Goal: Information Seeking & Learning: Compare options

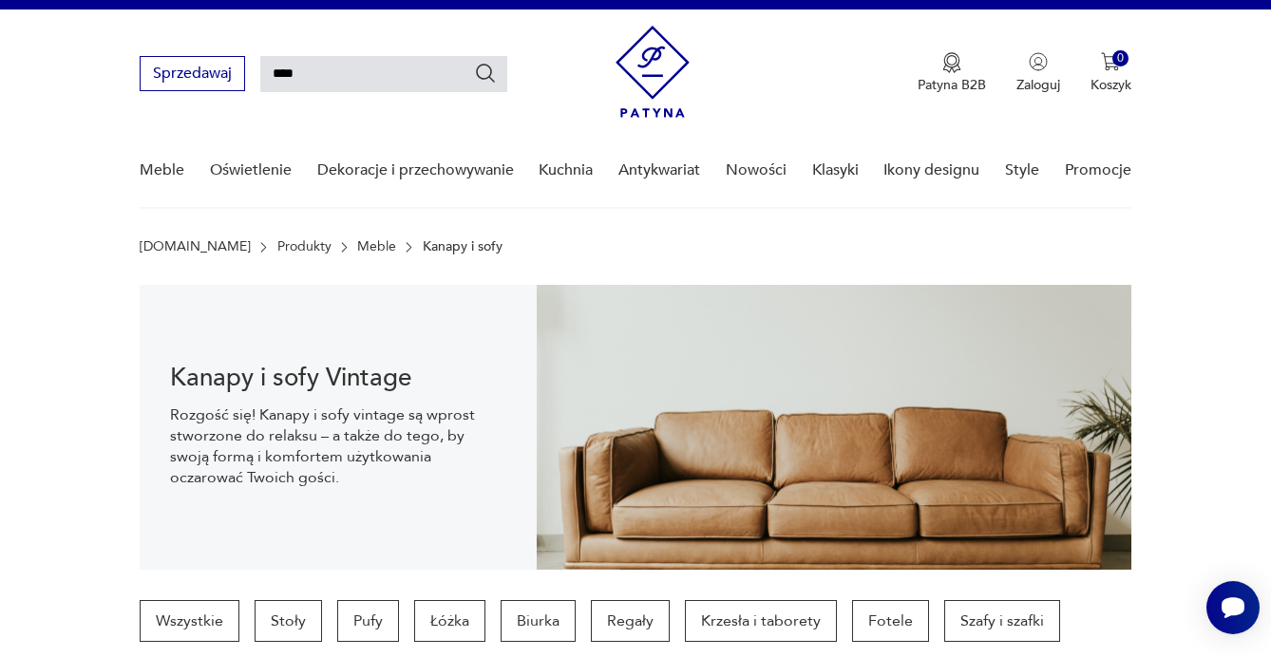
type input "****"
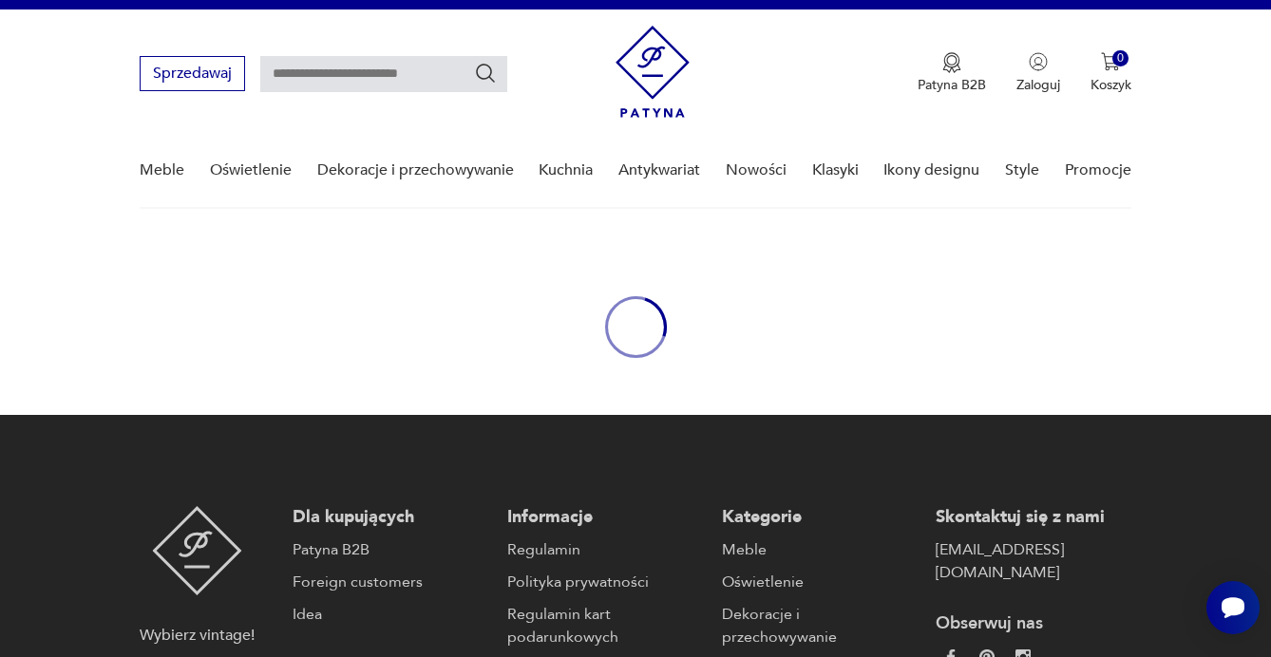
type input "****"
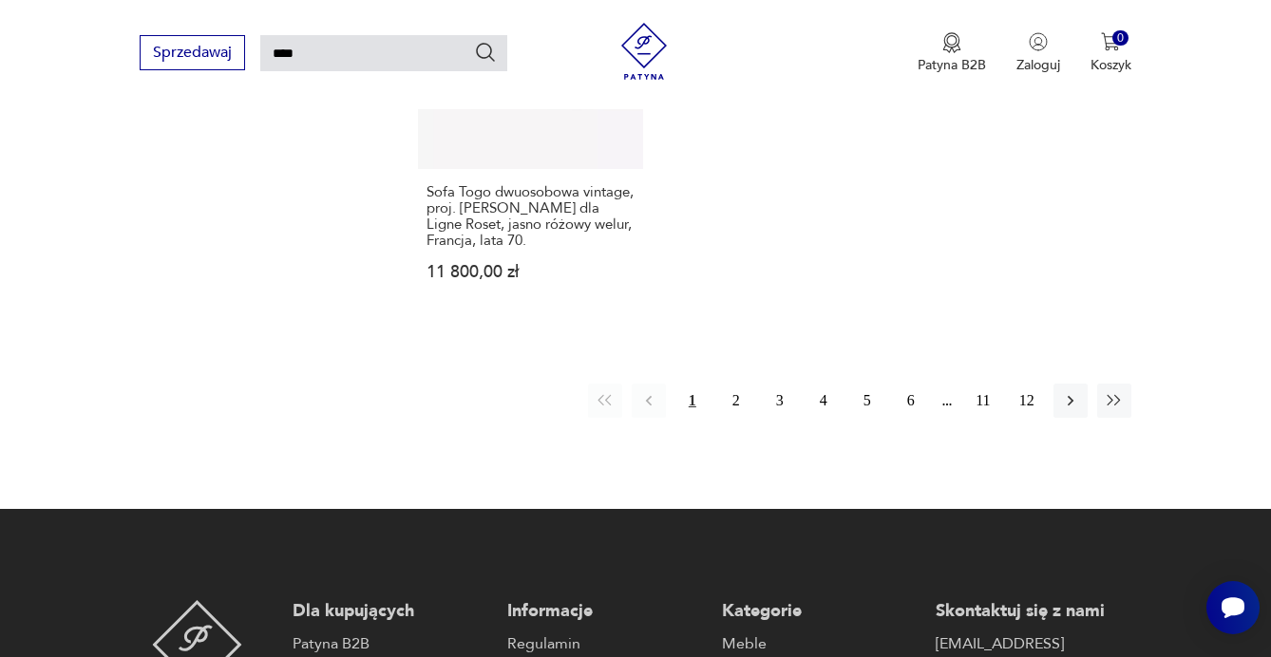
scroll to position [2561, 0]
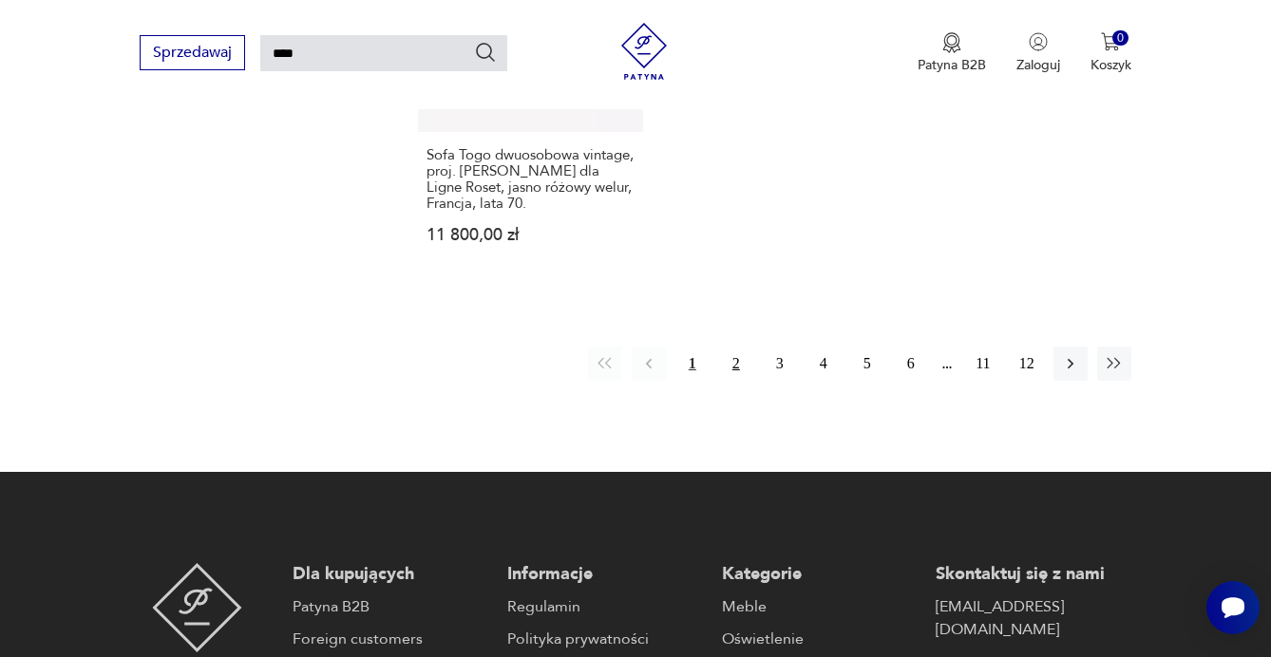
click at [737, 381] on button "2" at bounding box center [736, 364] width 34 height 34
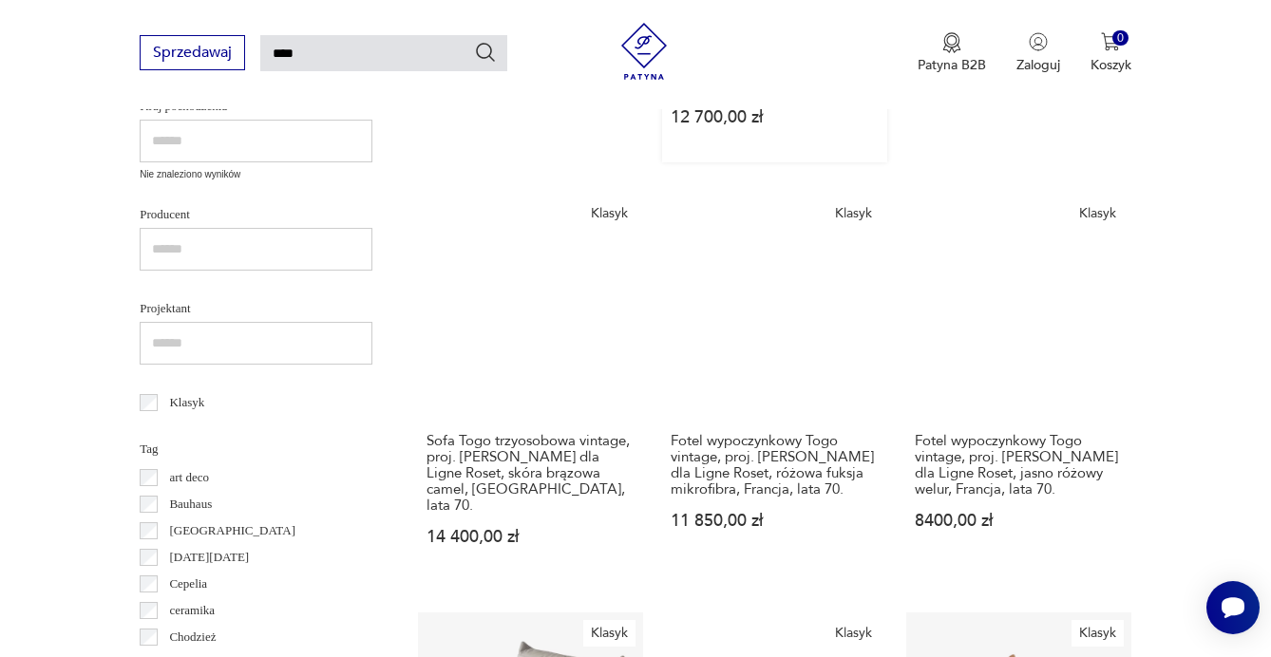
scroll to position [646, 0]
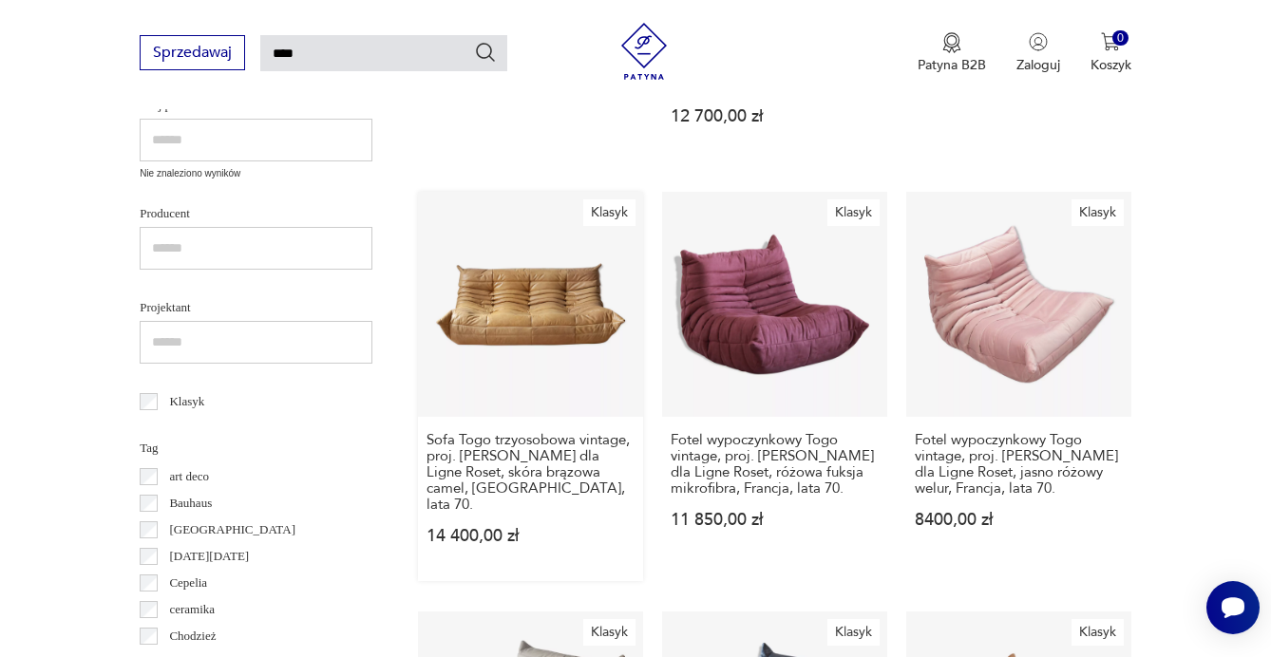
click at [534, 331] on link "Klasyk Sofa Togo trzyosobowa vintage, proj. [PERSON_NAME] dla Ligne Roset, skór…" at bounding box center [530, 387] width 225 height 390
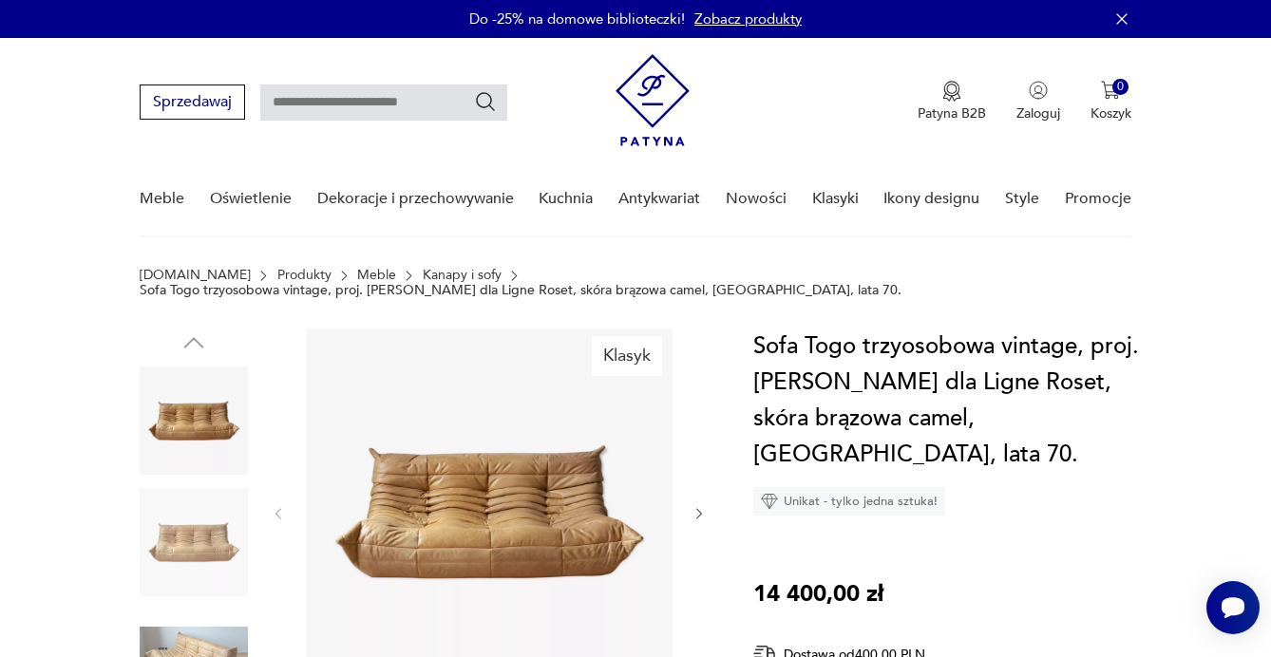
click at [209, 517] on img at bounding box center [194, 542] width 108 height 108
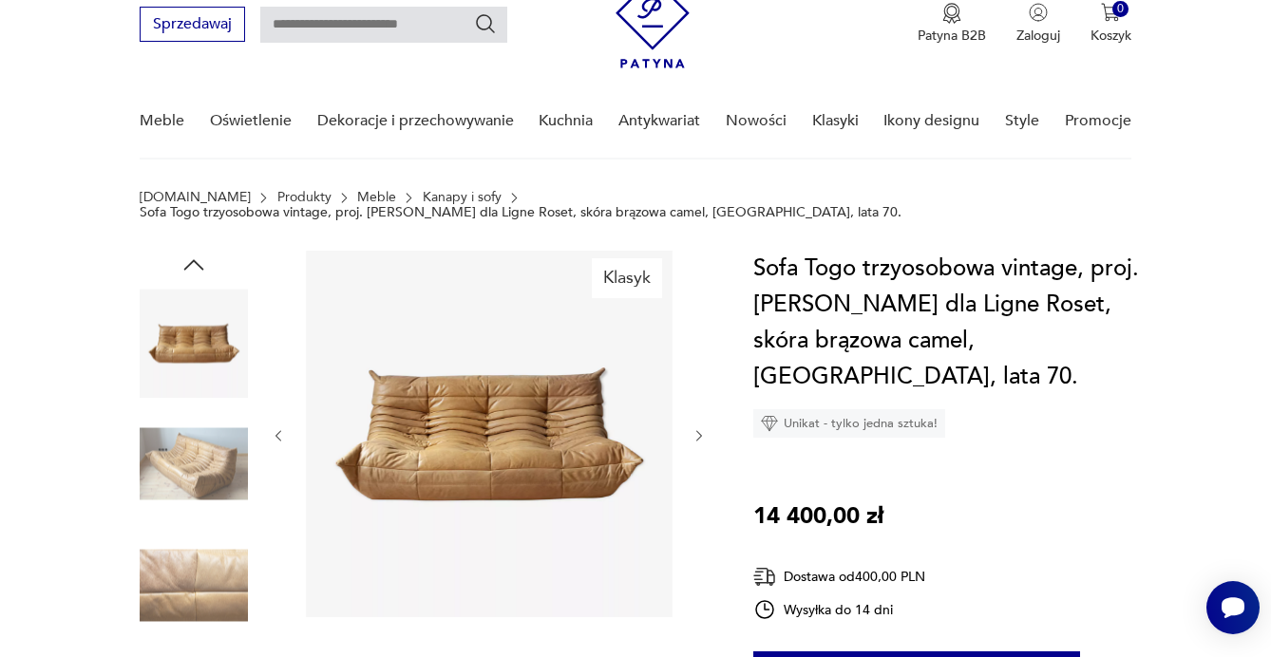
scroll to position [83, 0]
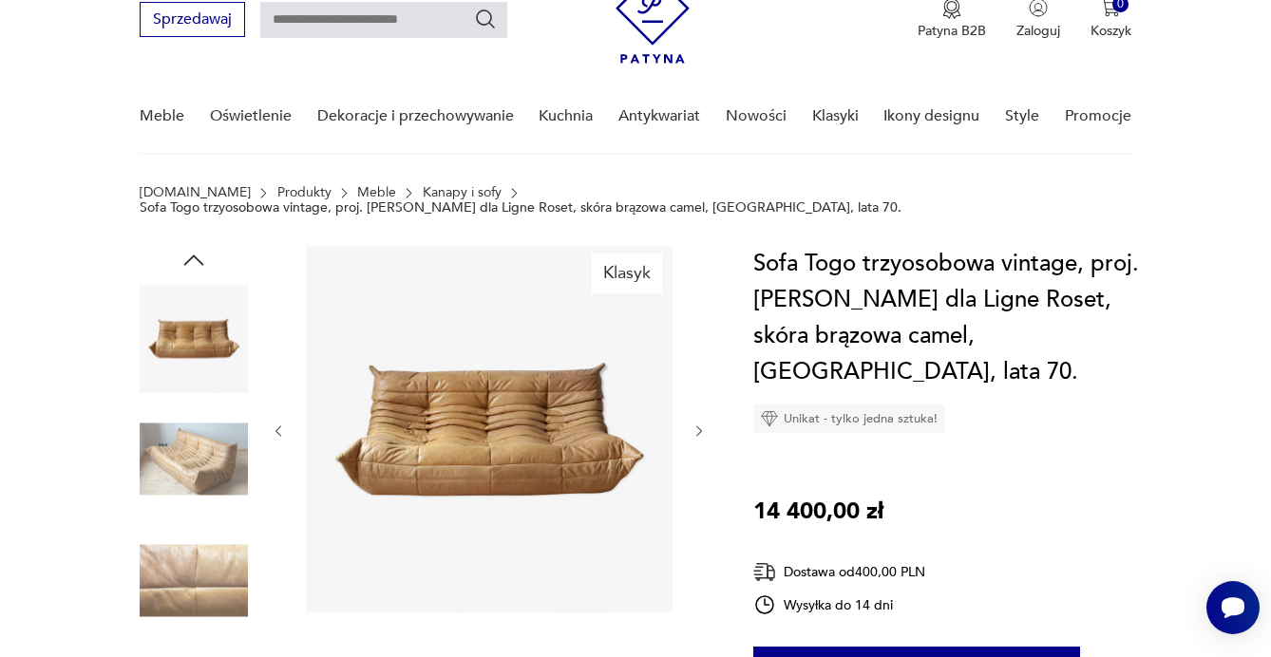
click at [183, 568] on img at bounding box center [194, 580] width 108 height 108
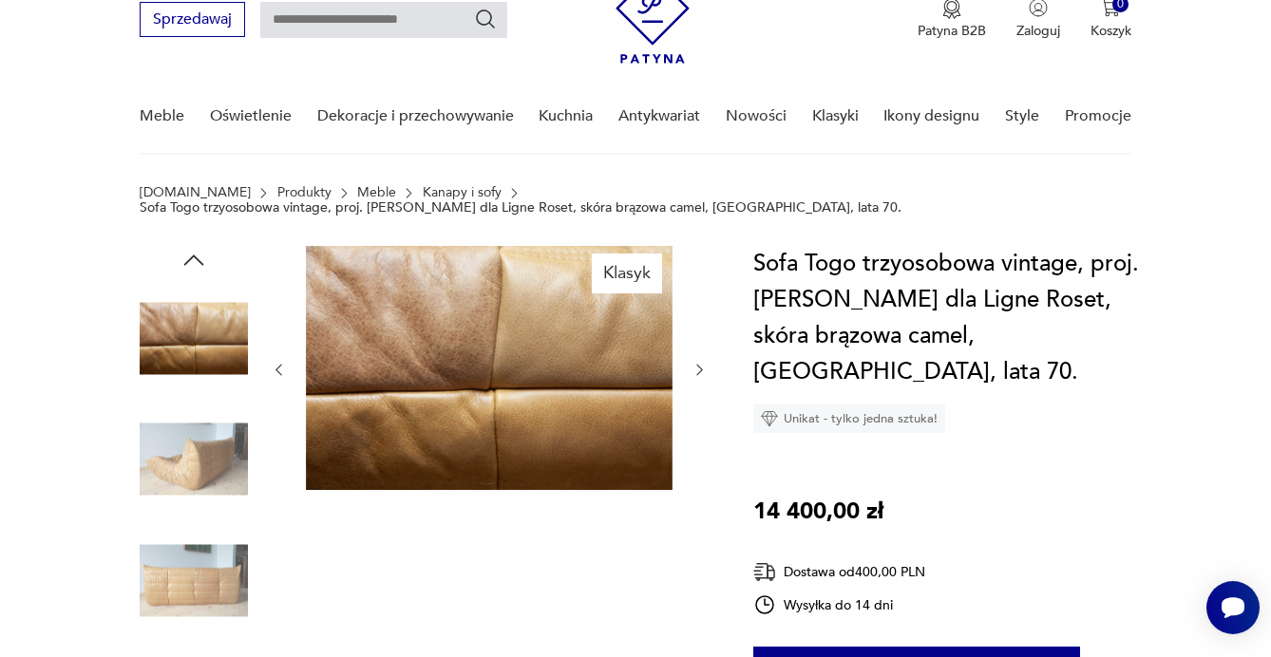
click at [181, 577] on img at bounding box center [194, 580] width 108 height 108
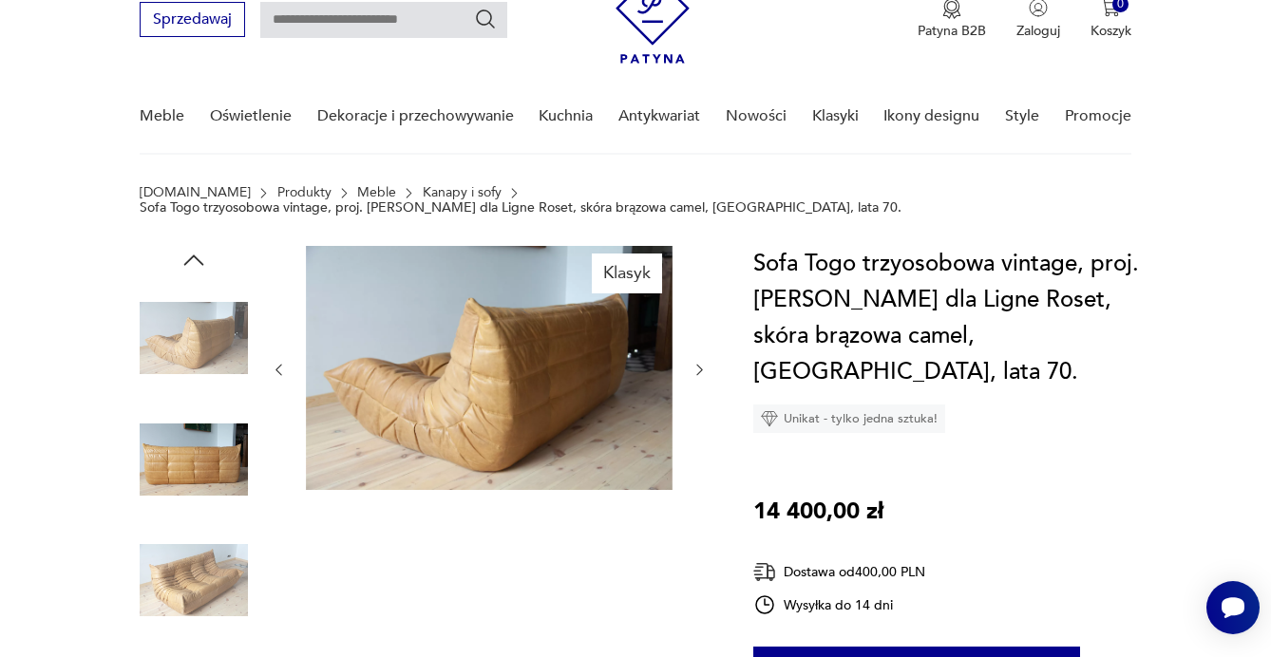
click at [189, 454] on img at bounding box center [194, 460] width 108 height 108
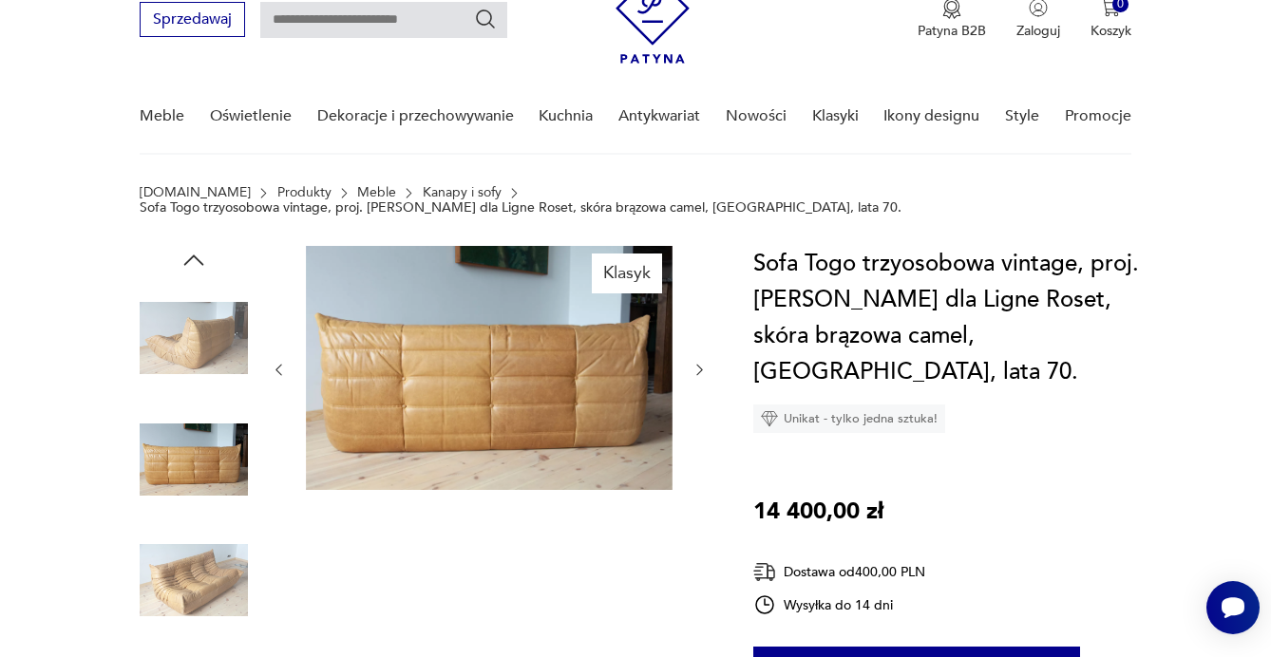
click at [189, 325] on img at bounding box center [194, 338] width 108 height 108
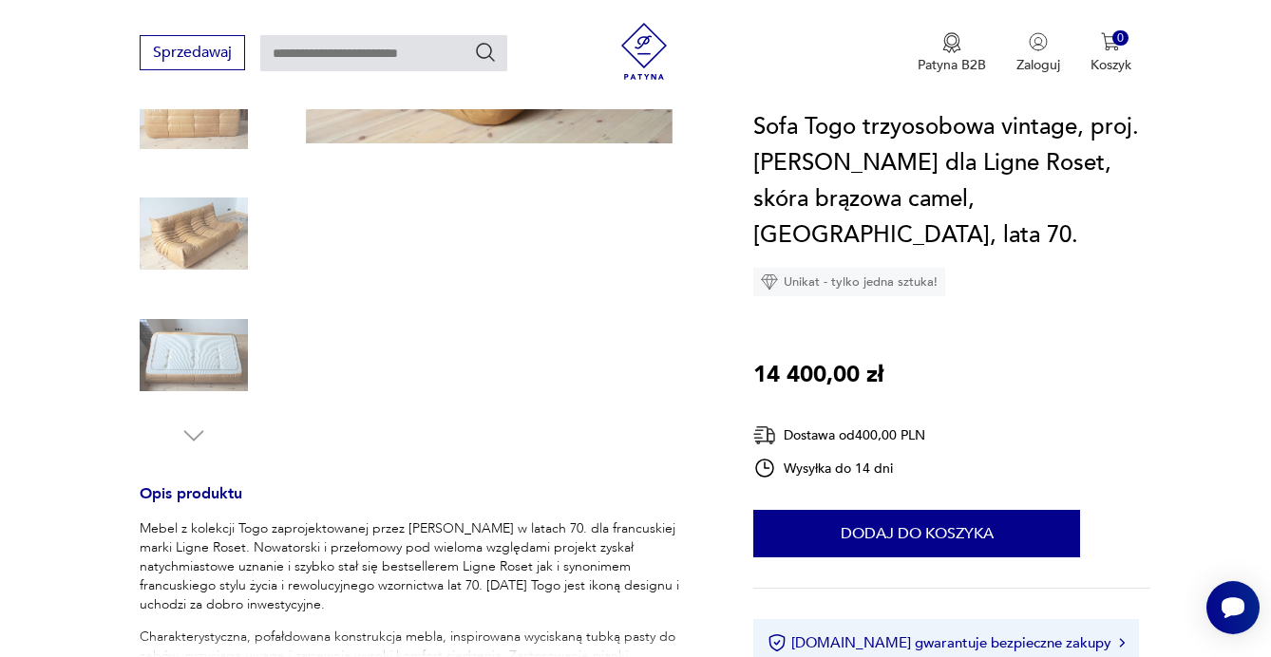
scroll to position [430, 0]
click at [175, 348] on img at bounding box center [194, 354] width 108 height 108
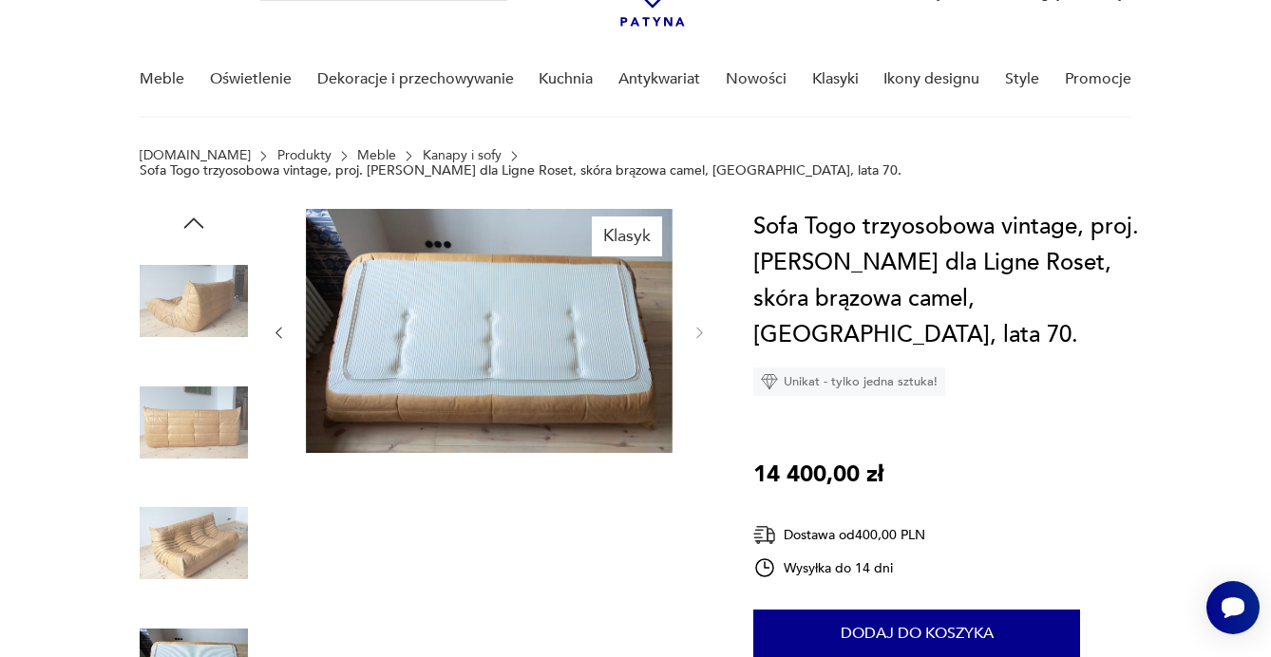
scroll to position [110, 0]
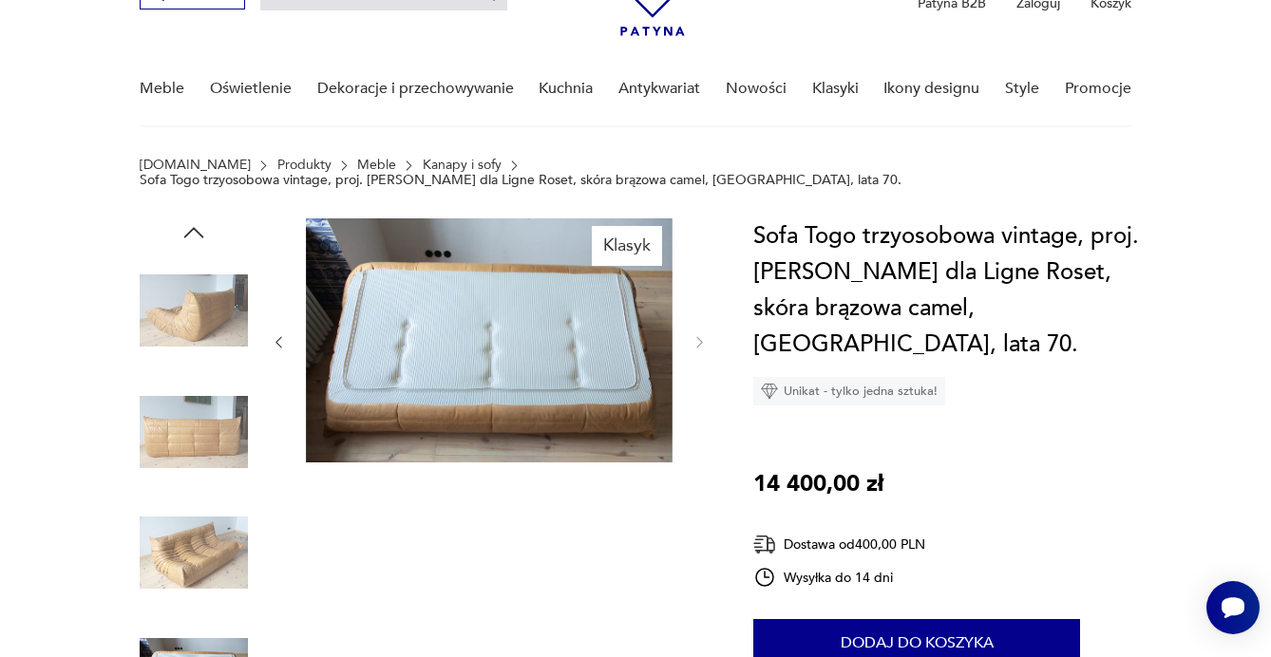
click at [207, 540] on img at bounding box center [194, 553] width 108 height 108
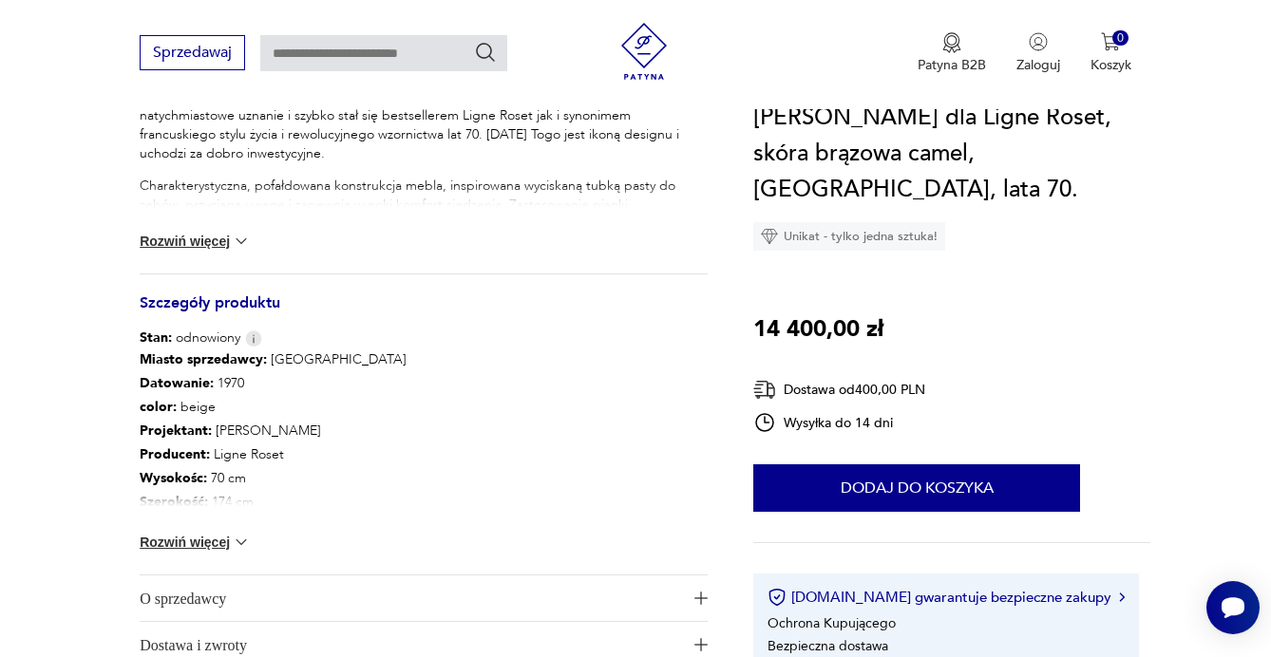
scroll to position [916, 0]
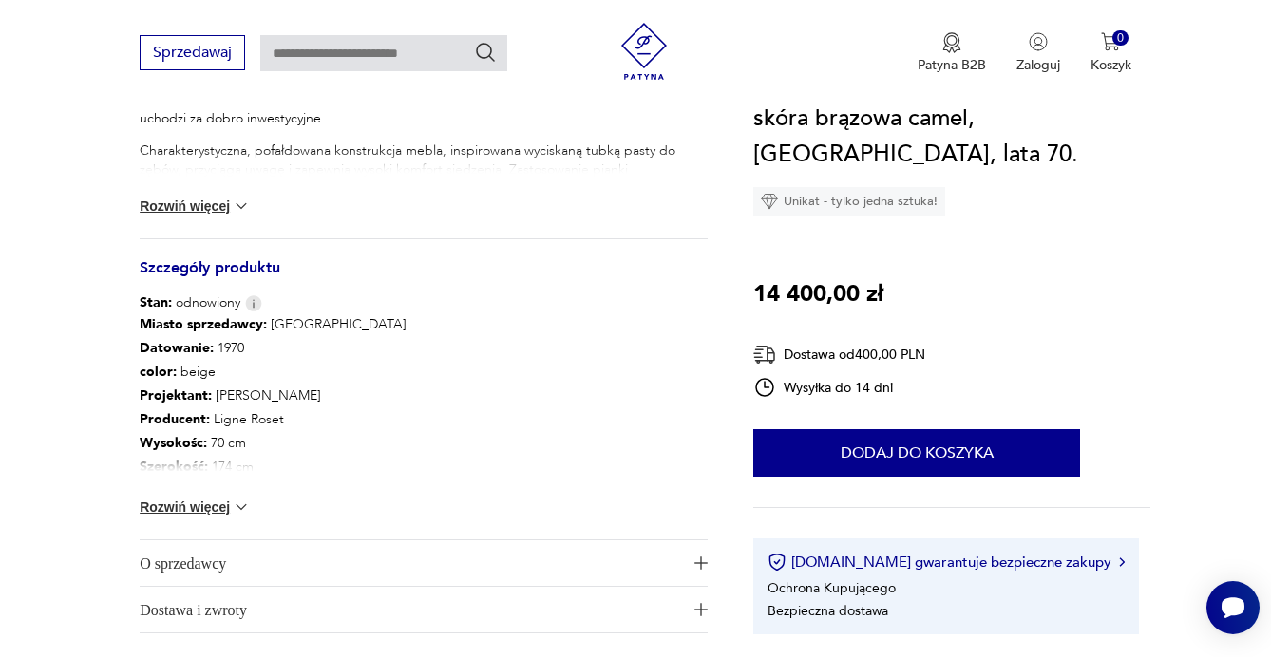
click at [239, 498] on img at bounding box center [241, 507] width 19 height 19
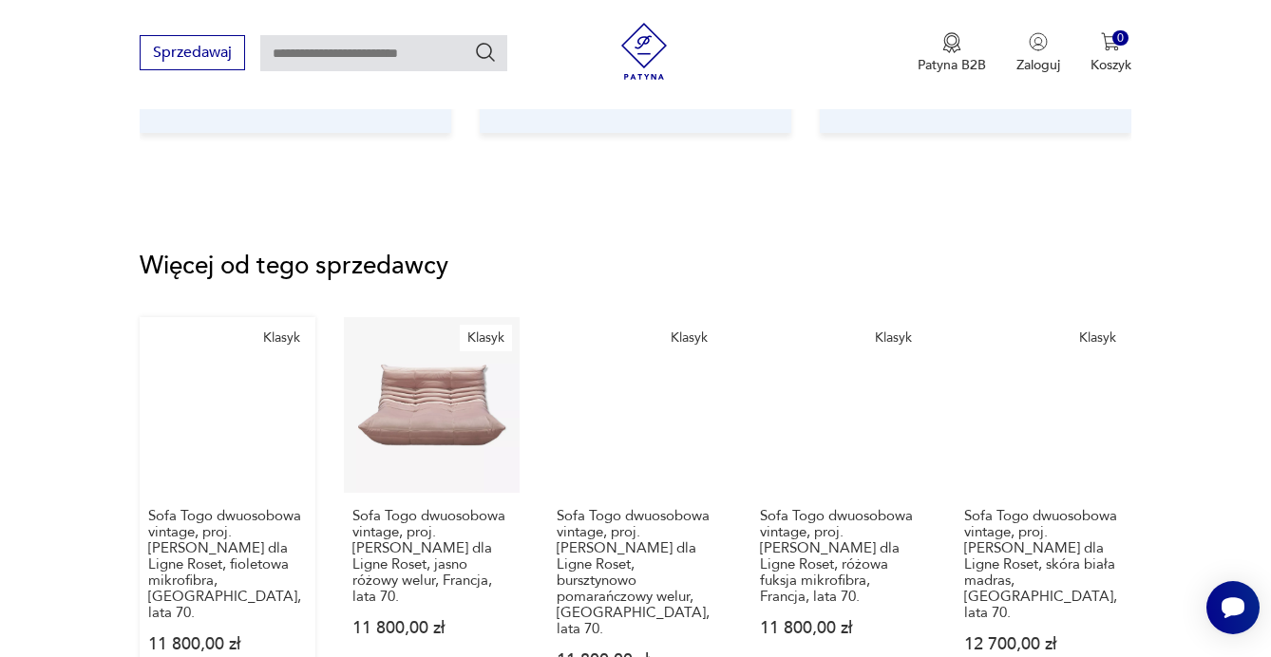
scroll to position [2562, 0]
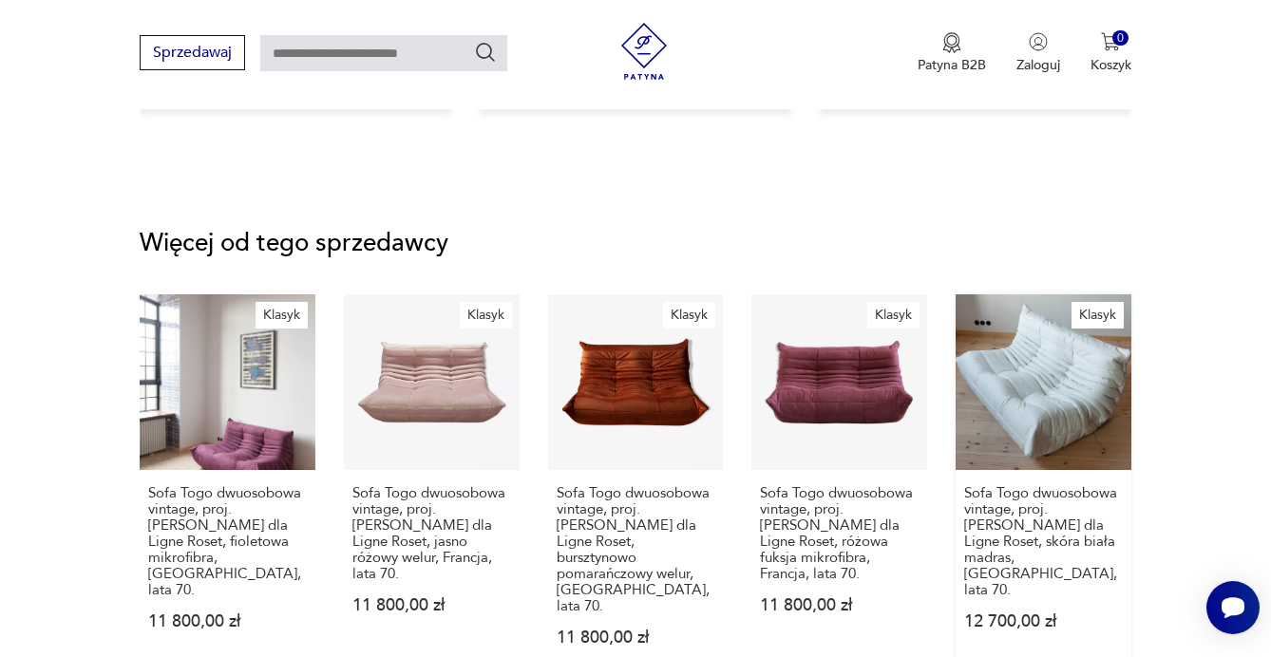
click at [1003, 391] on link "Klasyk Sofa Togo dwuosobowa vintage, proj. [PERSON_NAME] dla Ligne Roset, skóra…" at bounding box center [1044, 489] width 176 height 389
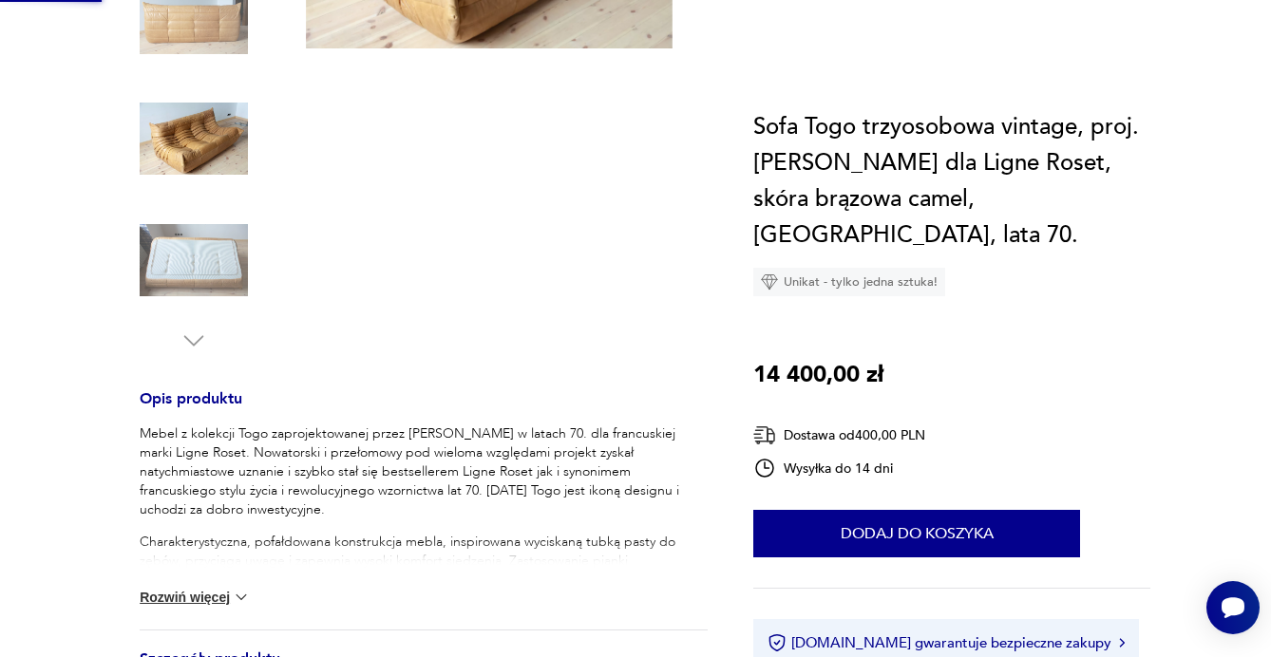
scroll to position [0, 0]
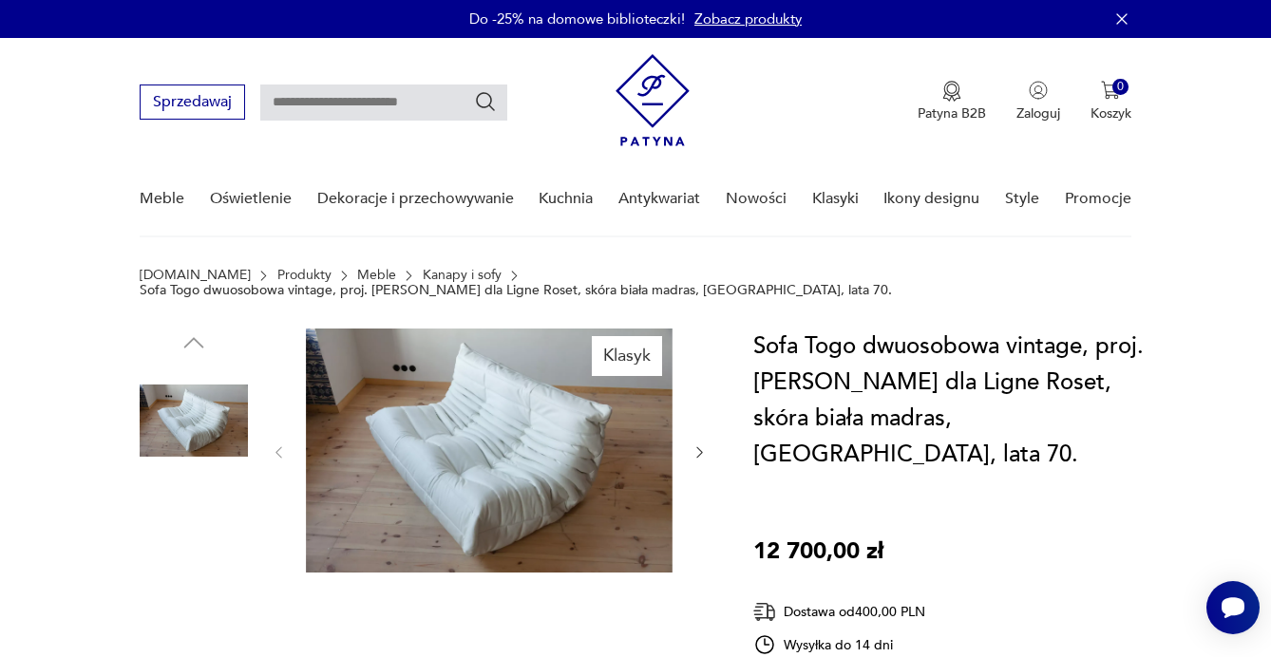
click at [191, 536] on img at bounding box center [194, 542] width 108 height 108
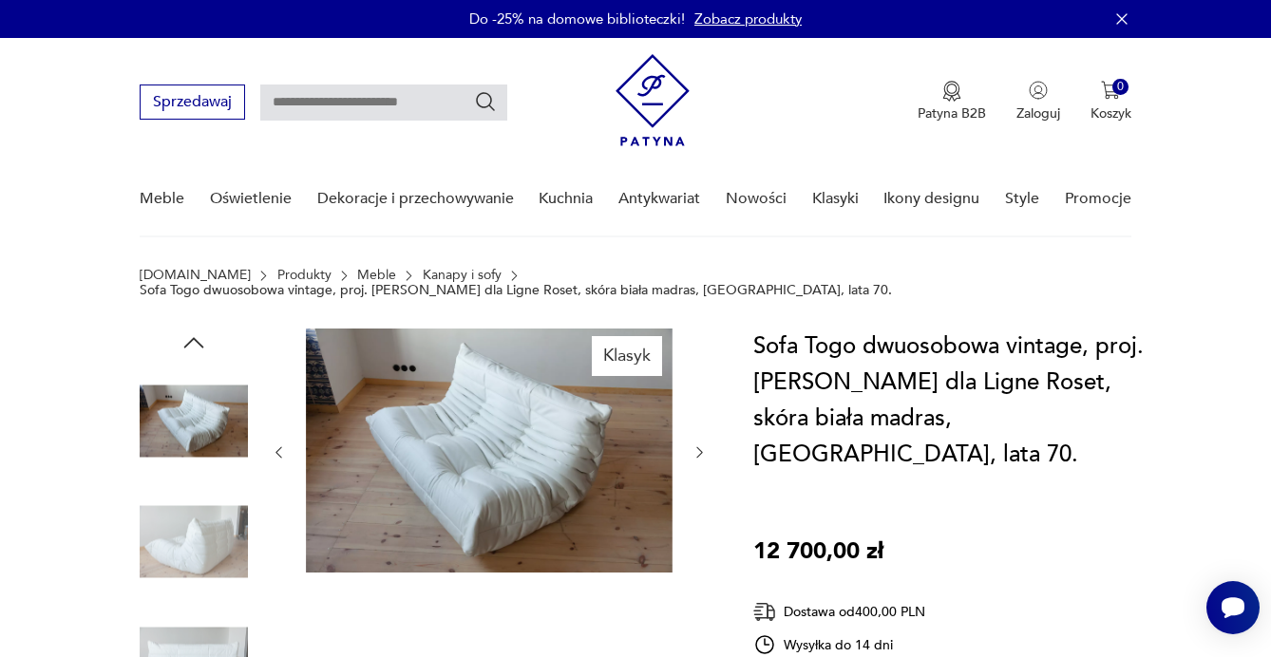
click at [190, 629] on img at bounding box center [194, 663] width 108 height 108
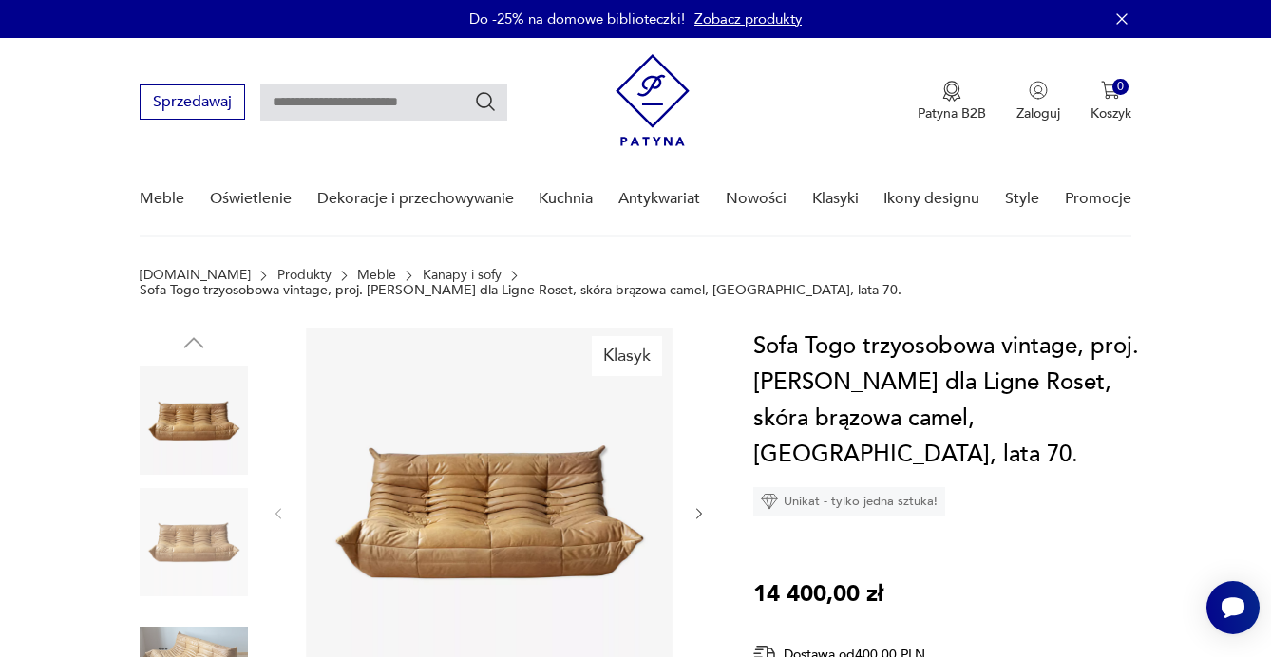
type input "****"
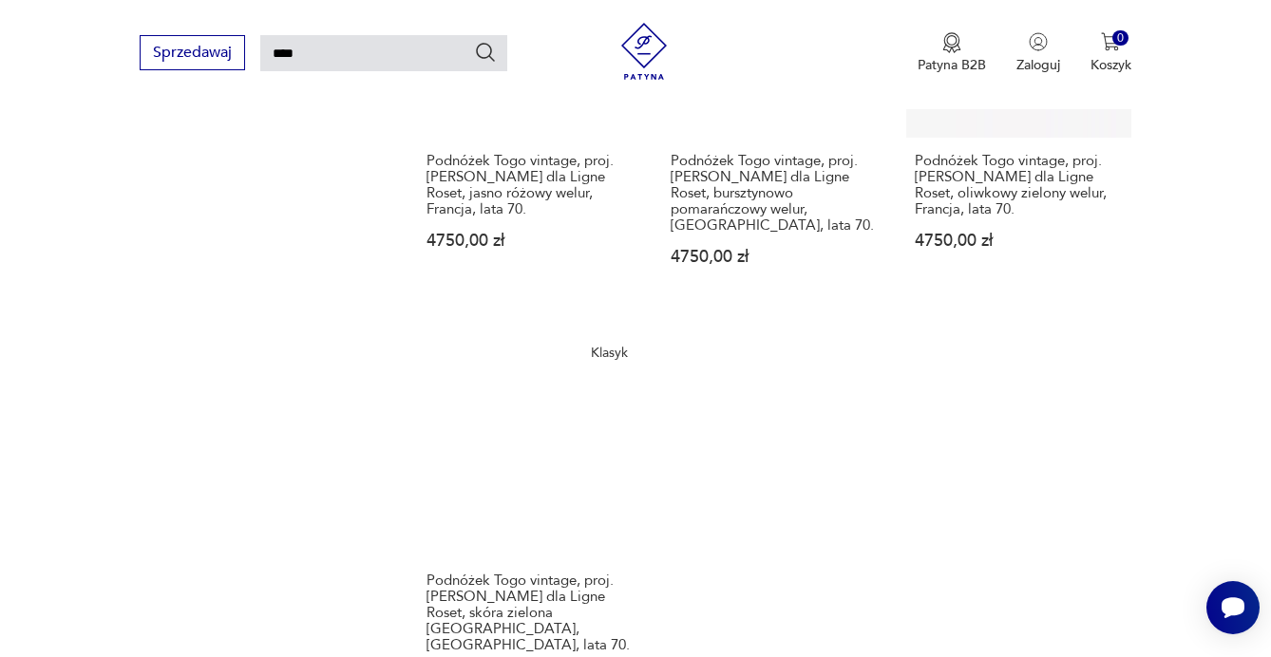
scroll to position [2379, 0]
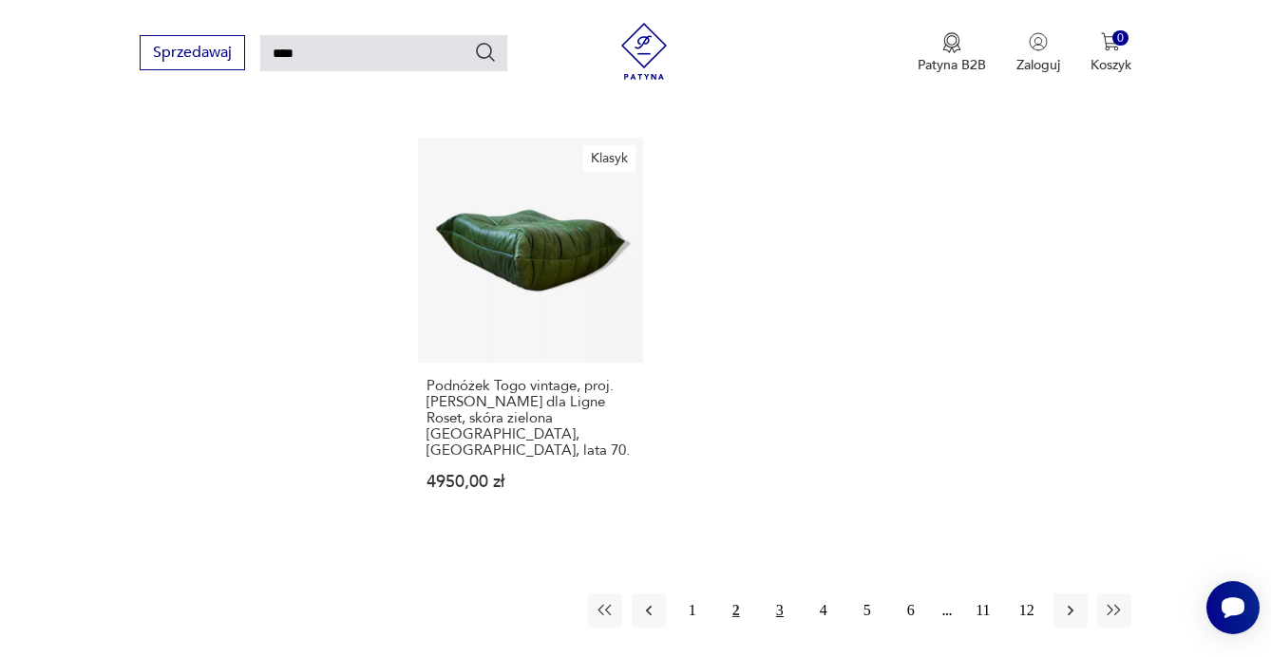
click at [780, 609] on button "3" at bounding box center [780, 611] width 34 height 34
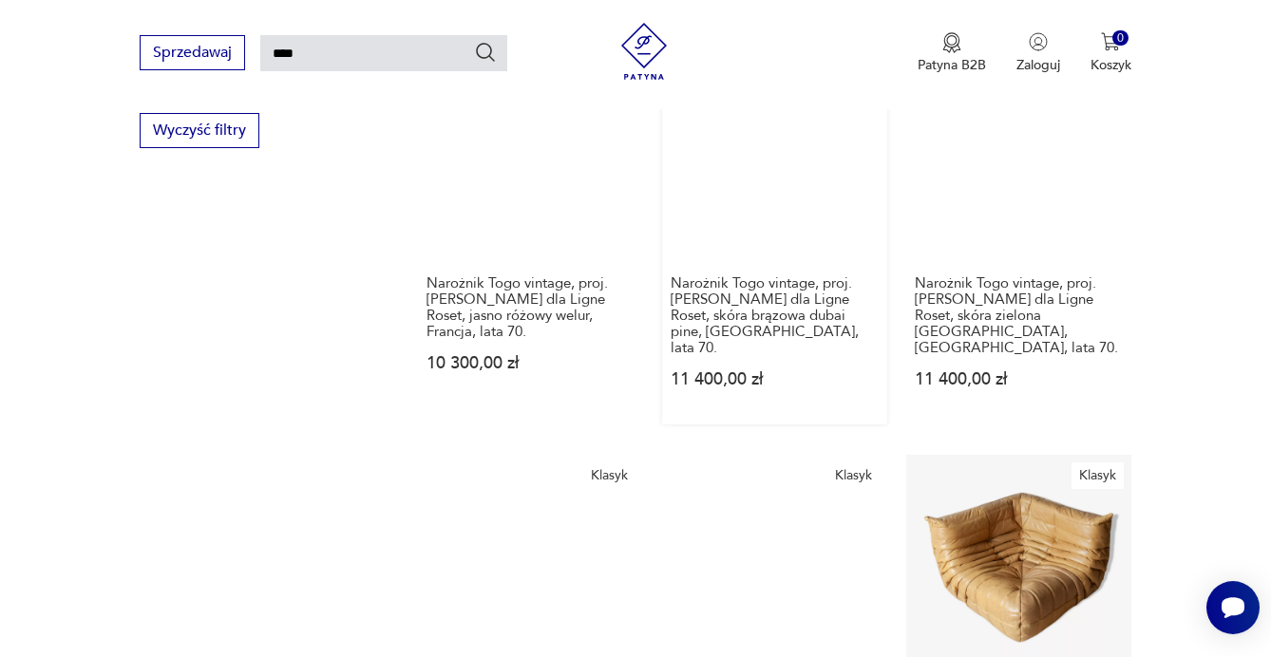
scroll to position [1373, 0]
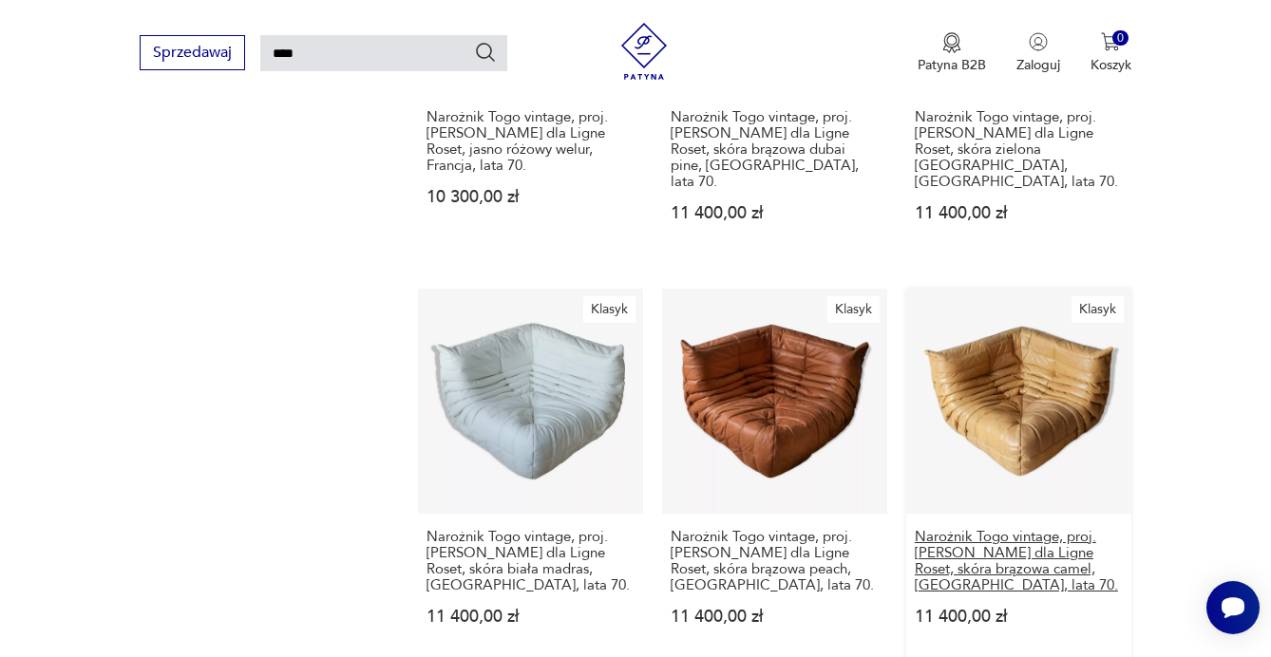
click at [958, 575] on h3 "Narożnik Togo vintage, proj. [PERSON_NAME] dla Ligne Roset, skóra brązowa camel…" at bounding box center [1019, 561] width 208 height 65
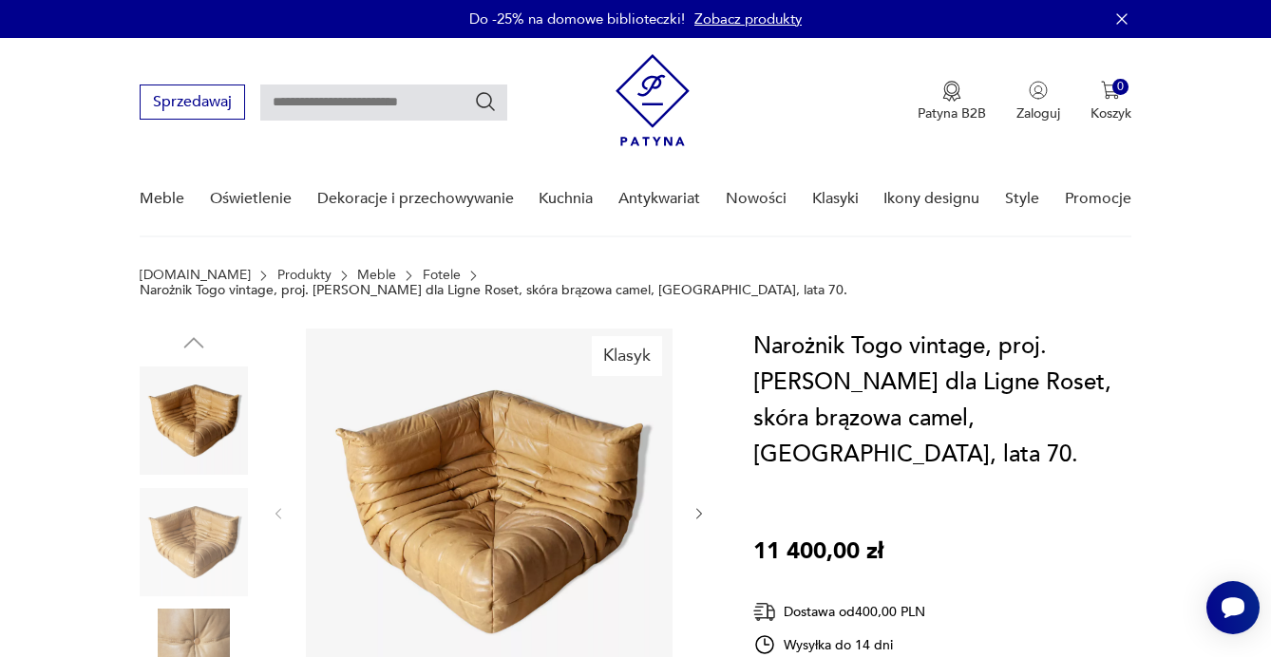
click at [220, 512] on img at bounding box center [194, 542] width 108 height 108
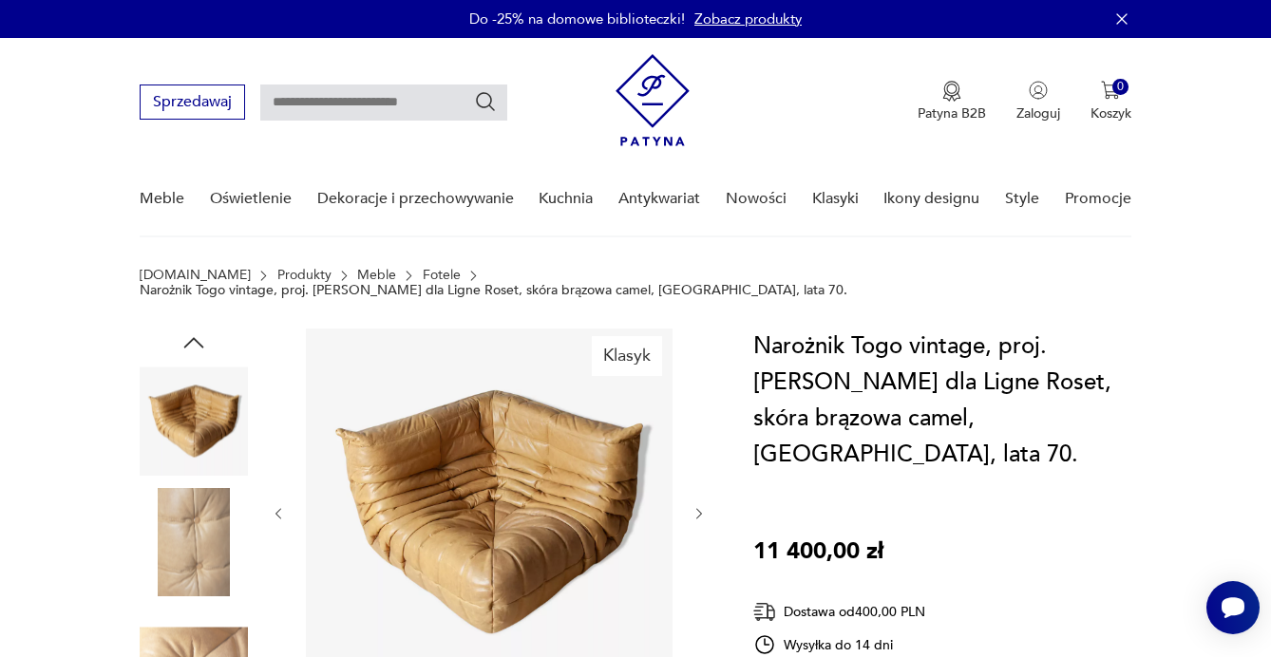
click at [199, 561] on img at bounding box center [194, 542] width 108 height 108
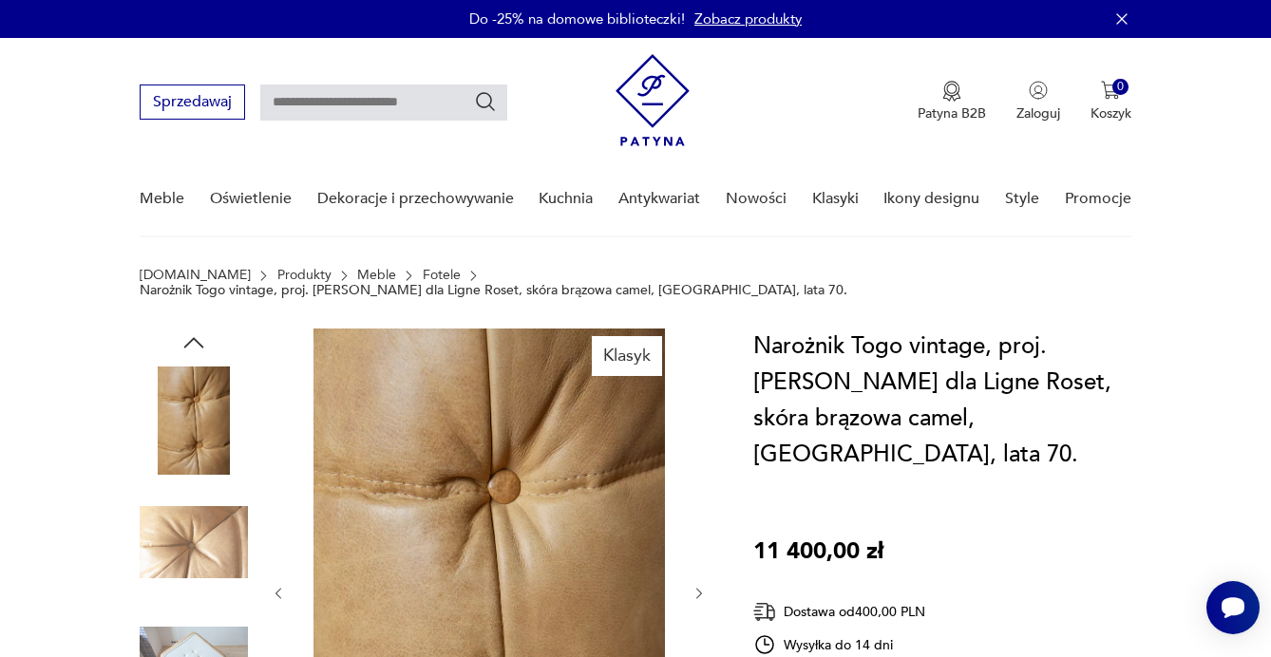
click at [194, 617] on img at bounding box center [194, 663] width 108 height 108
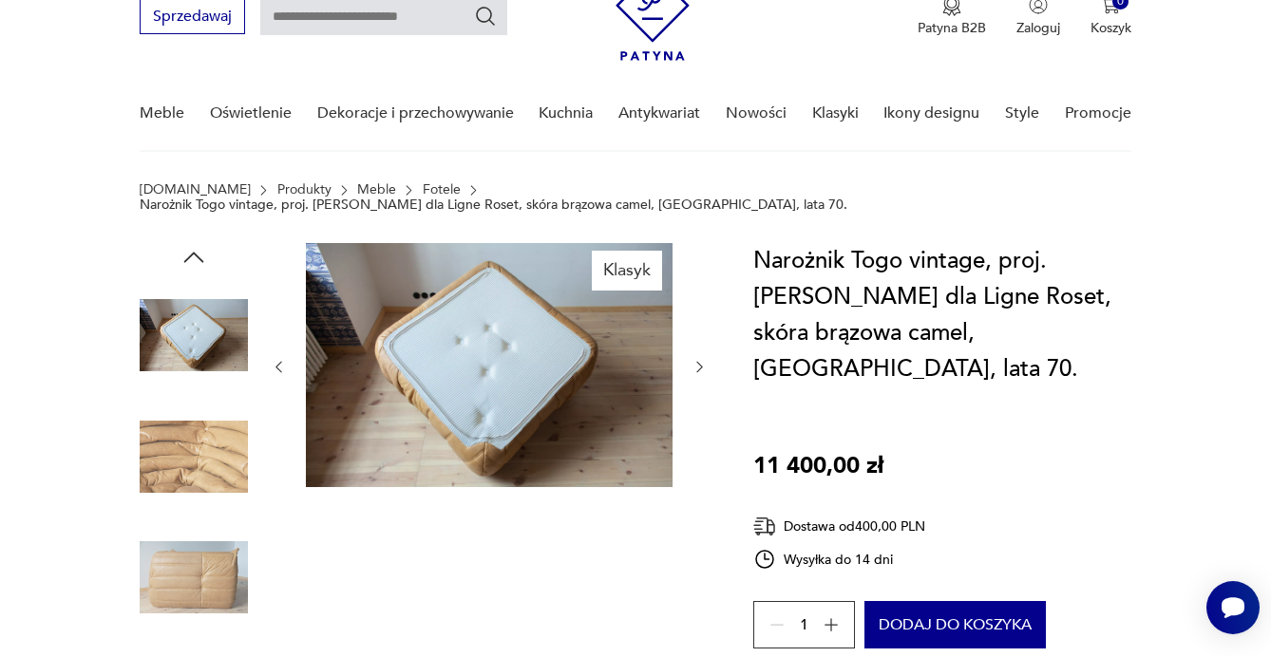
scroll to position [229, 0]
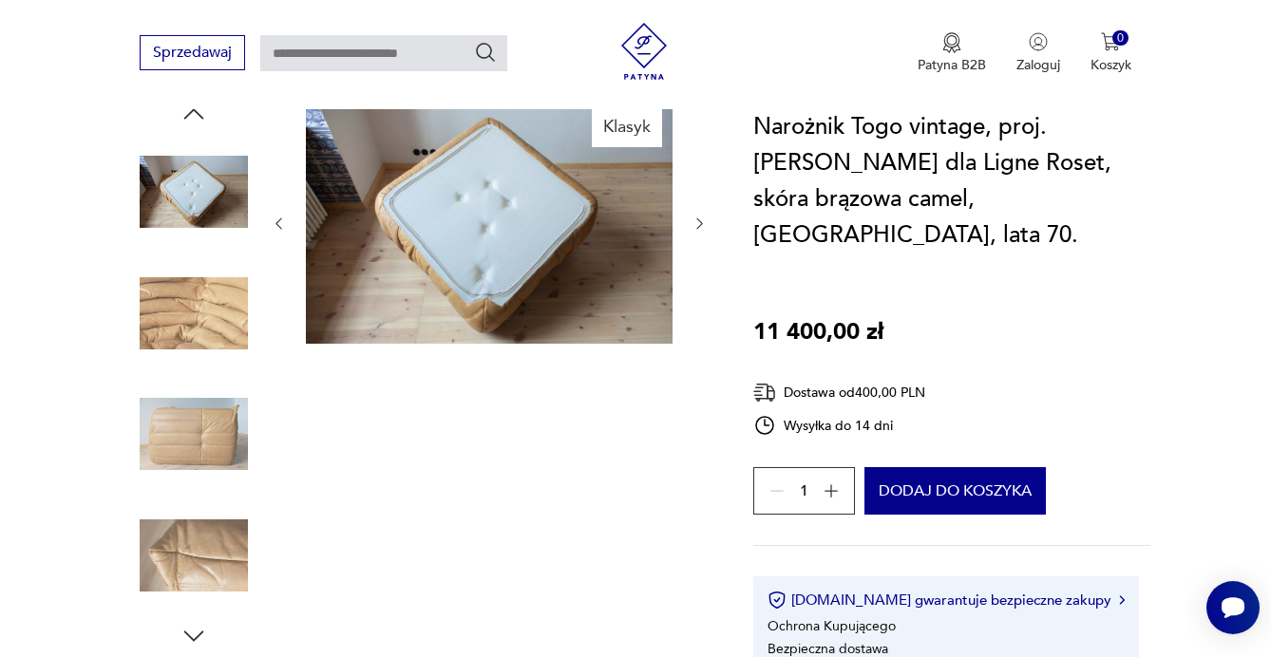
click at [182, 546] on img at bounding box center [194, 556] width 108 height 108
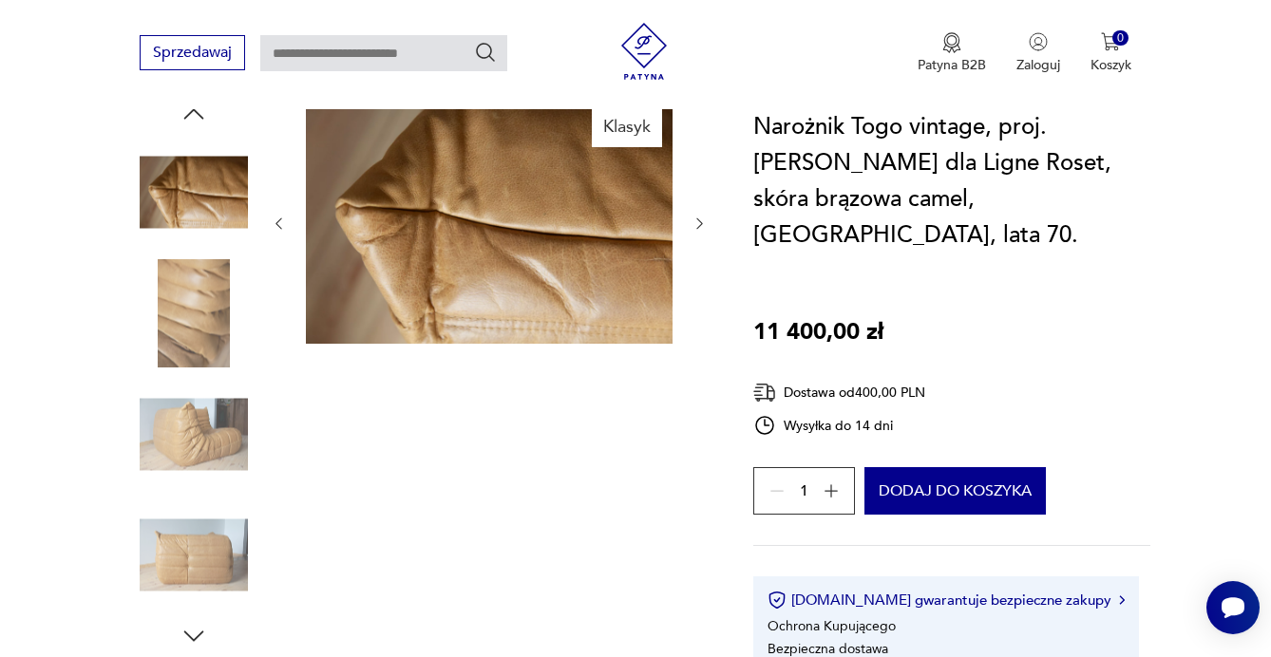
click at [182, 546] on img at bounding box center [194, 556] width 108 height 108
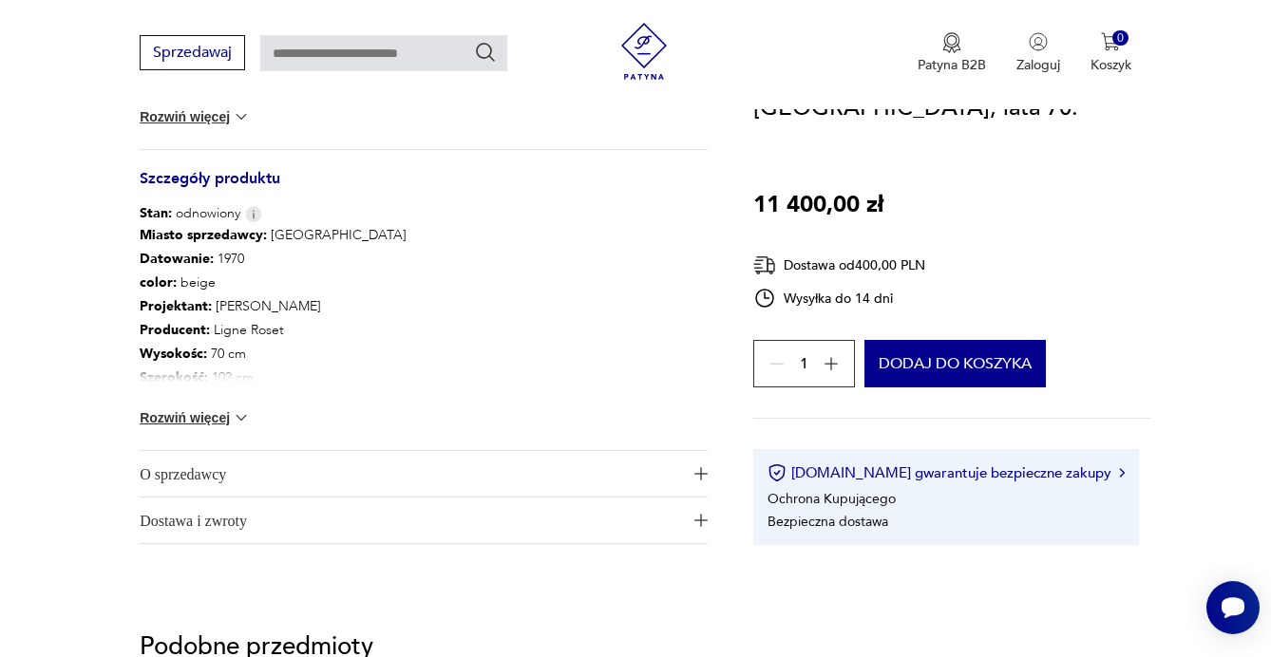
scroll to position [859, 0]
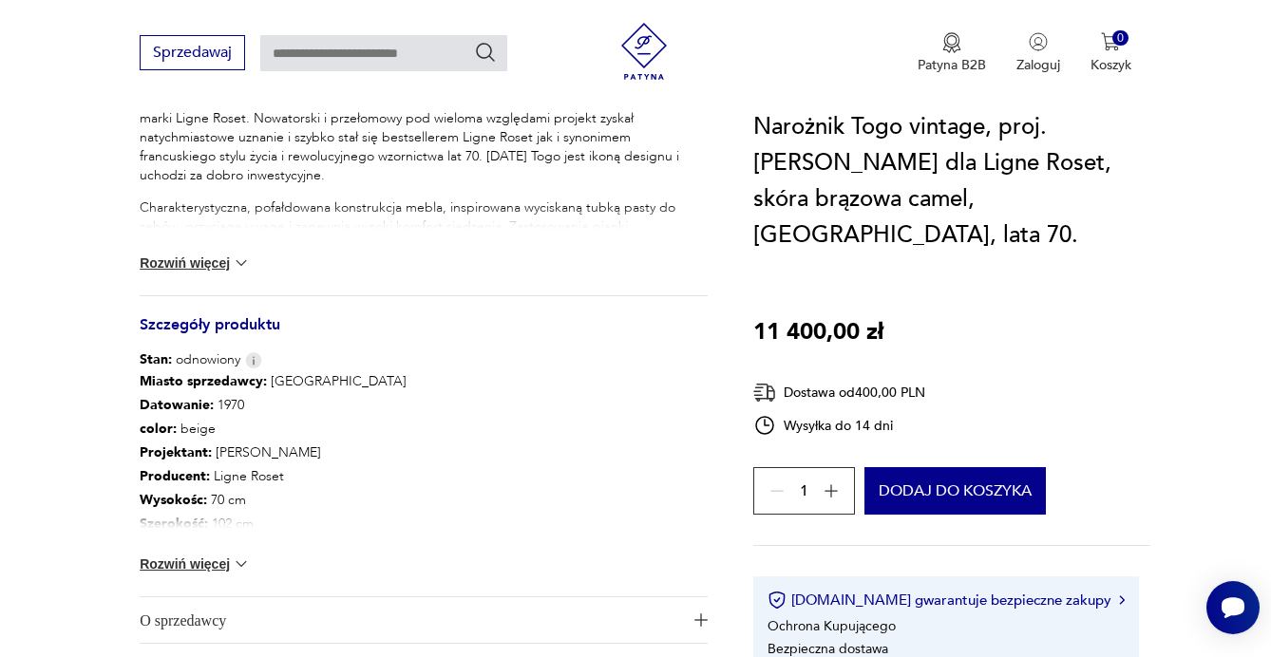
click at [239, 555] on img at bounding box center [241, 564] width 19 height 19
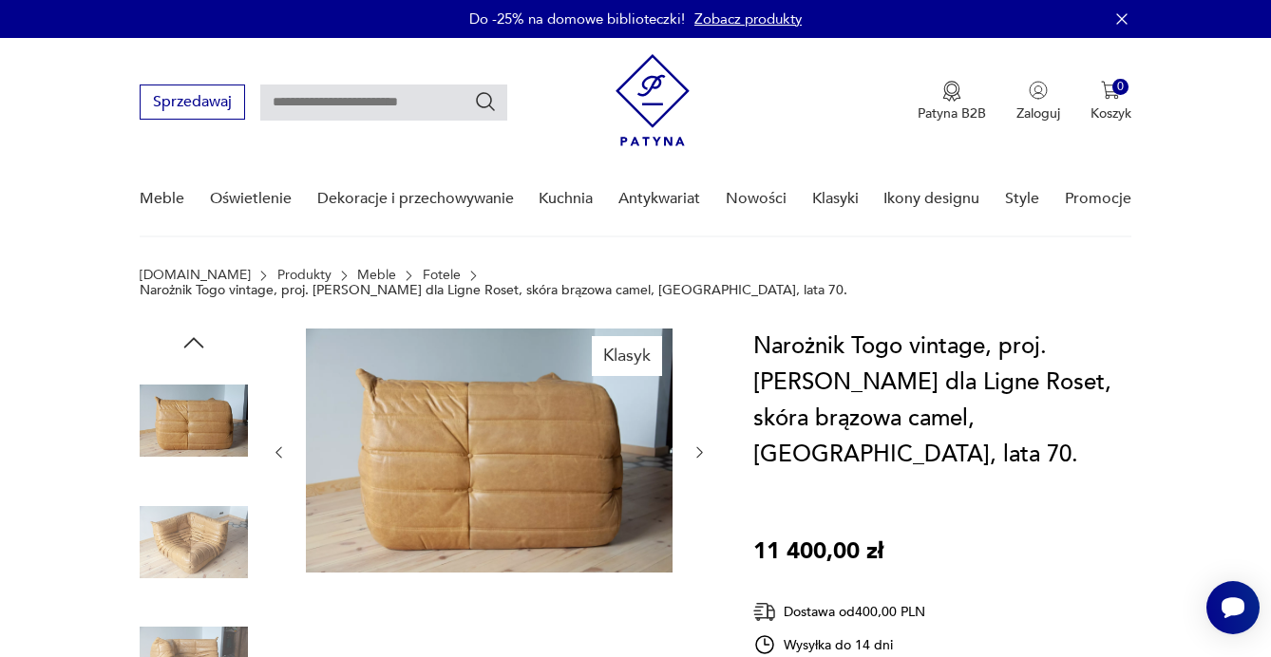
scroll to position [0, 0]
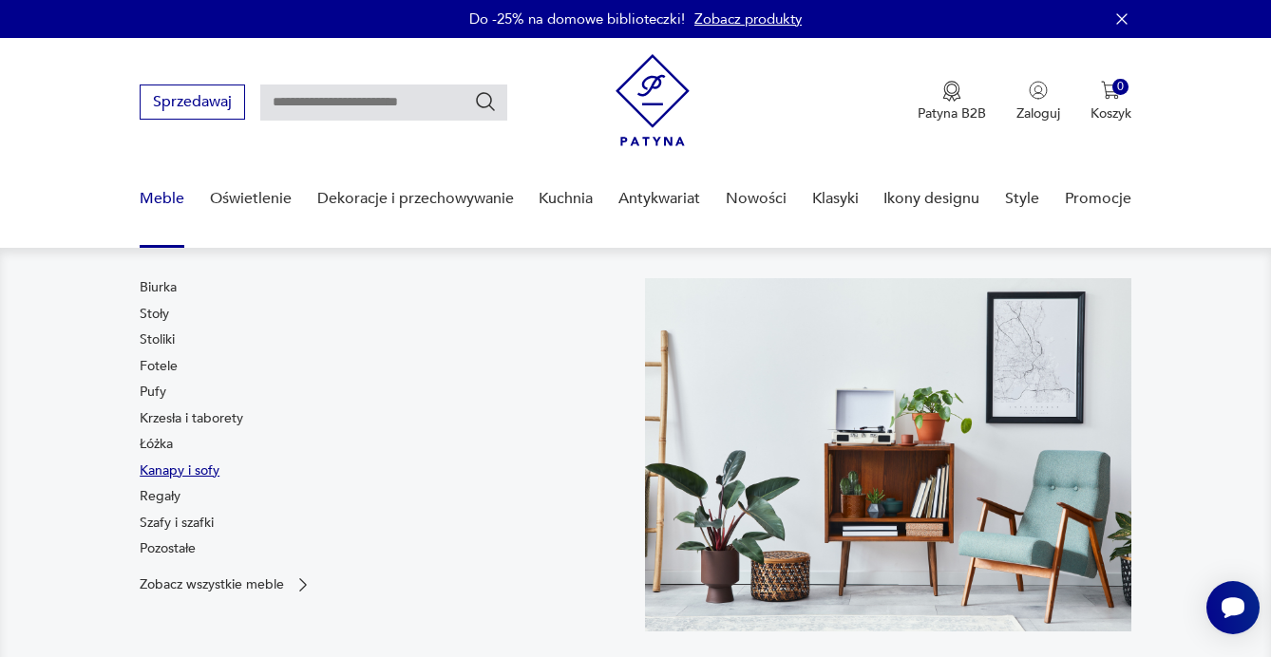
click at [165, 467] on link "Kanapy i sofy" at bounding box center [180, 471] width 80 height 19
click at [171, 369] on link "Fotele" at bounding box center [159, 366] width 38 height 19
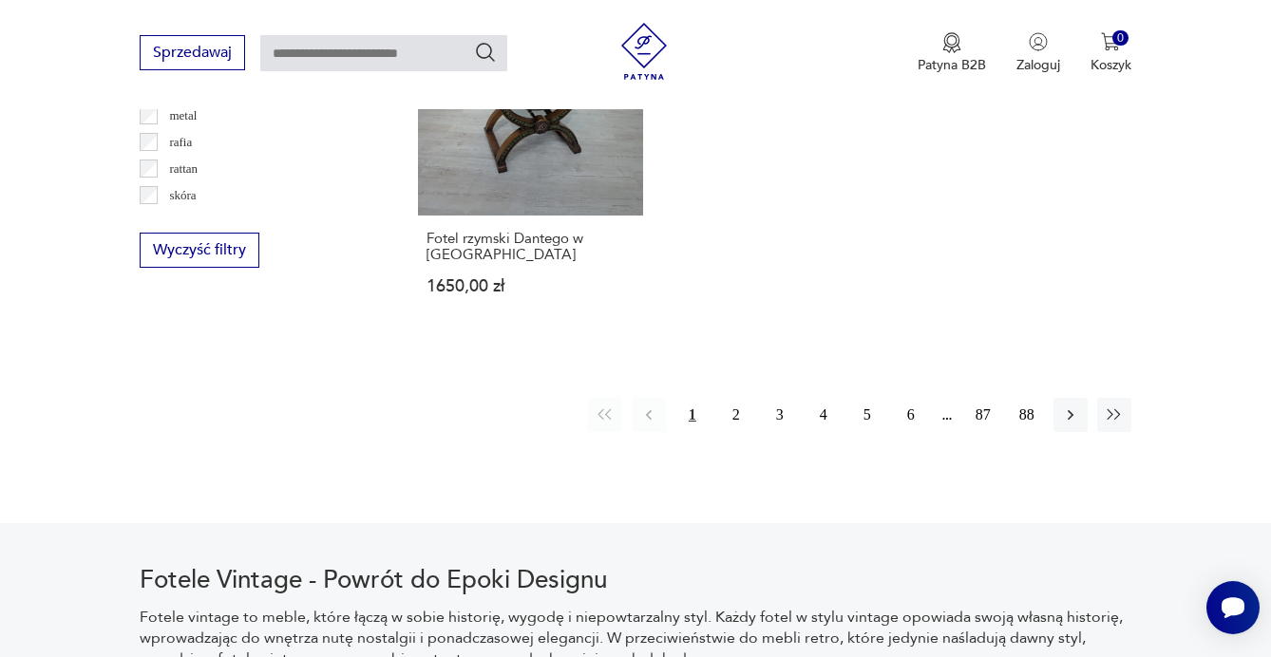
scroll to position [2881, 0]
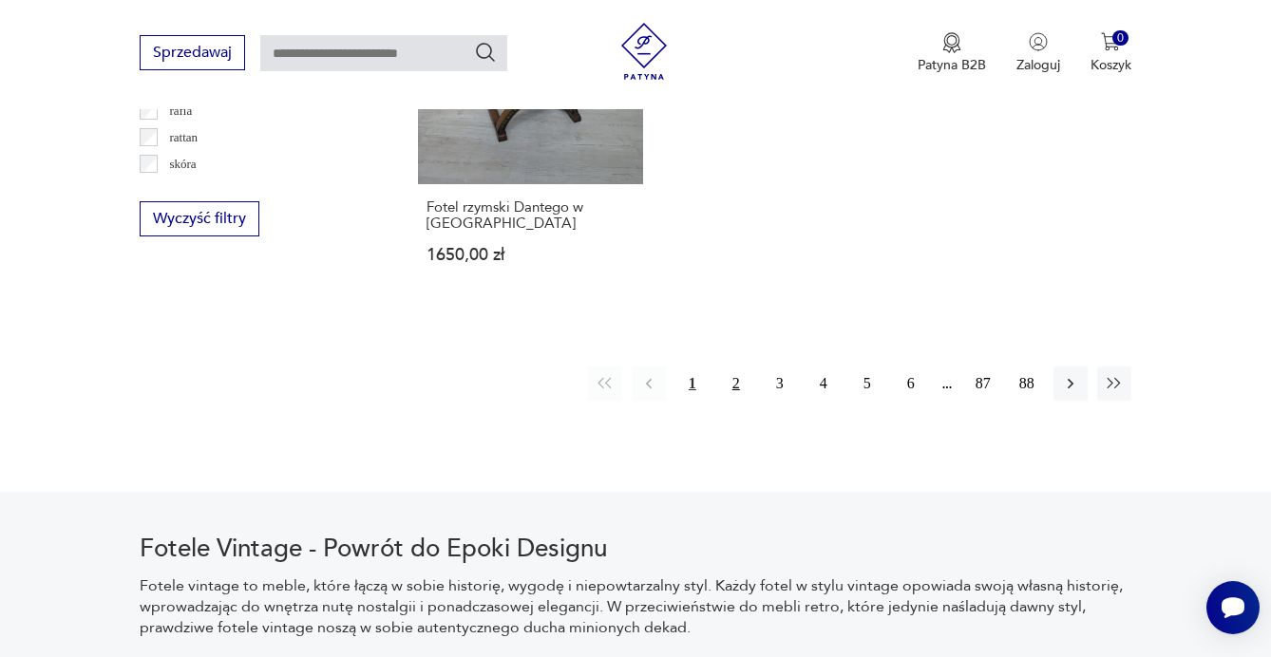
click at [734, 401] on button "2" at bounding box center [736, 384] width 34 height 34
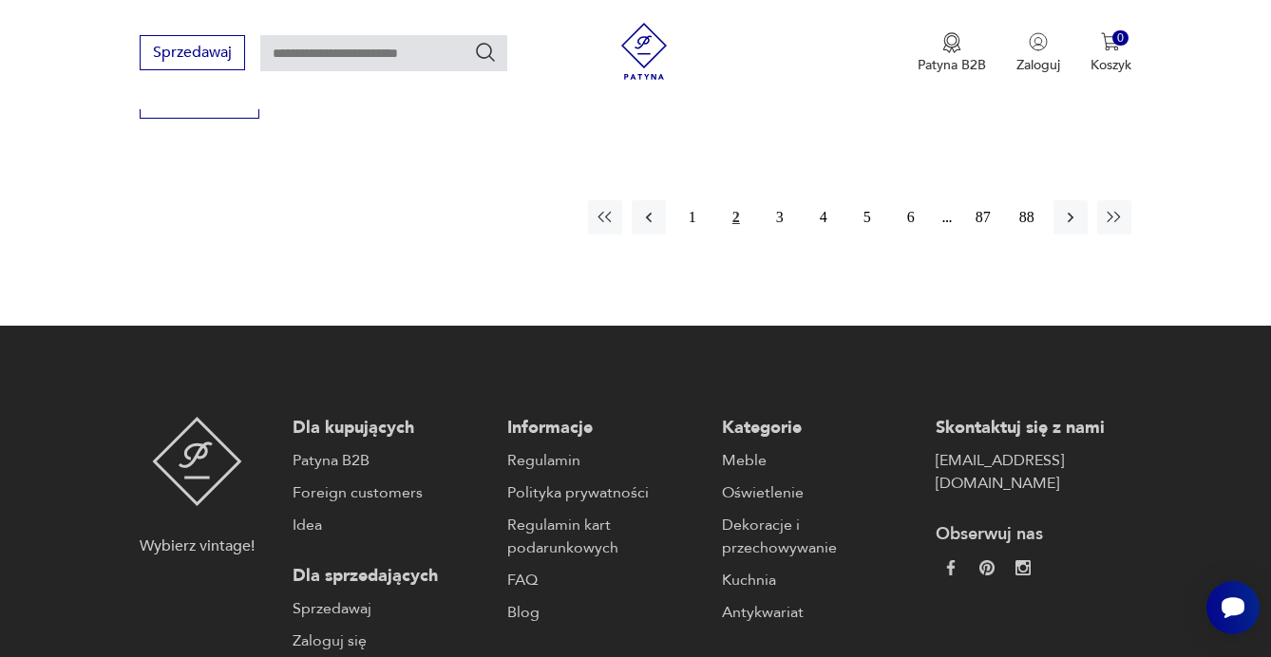
scroll to position [3008, 0]
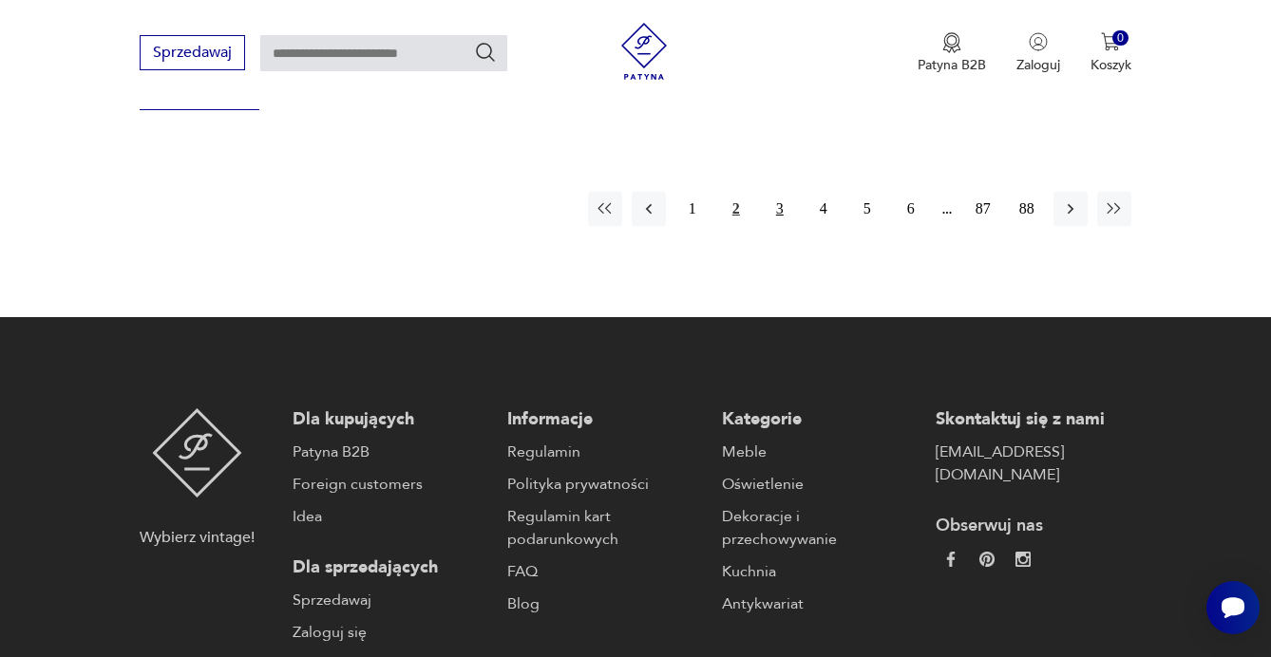
click at [780, 226] on button "3" at bounding box center [780, 209] width 34 height 34
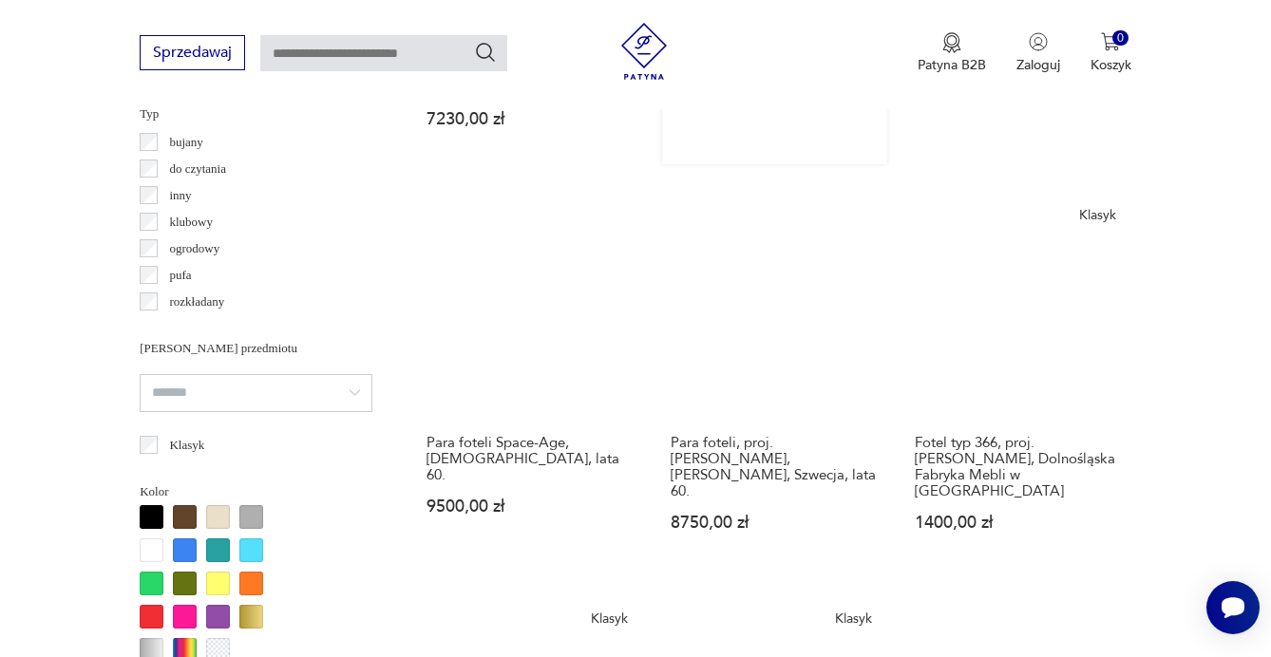
scroll to position [1469, 0]
